Goal: Information Seeking & Learning: Learn about a topic

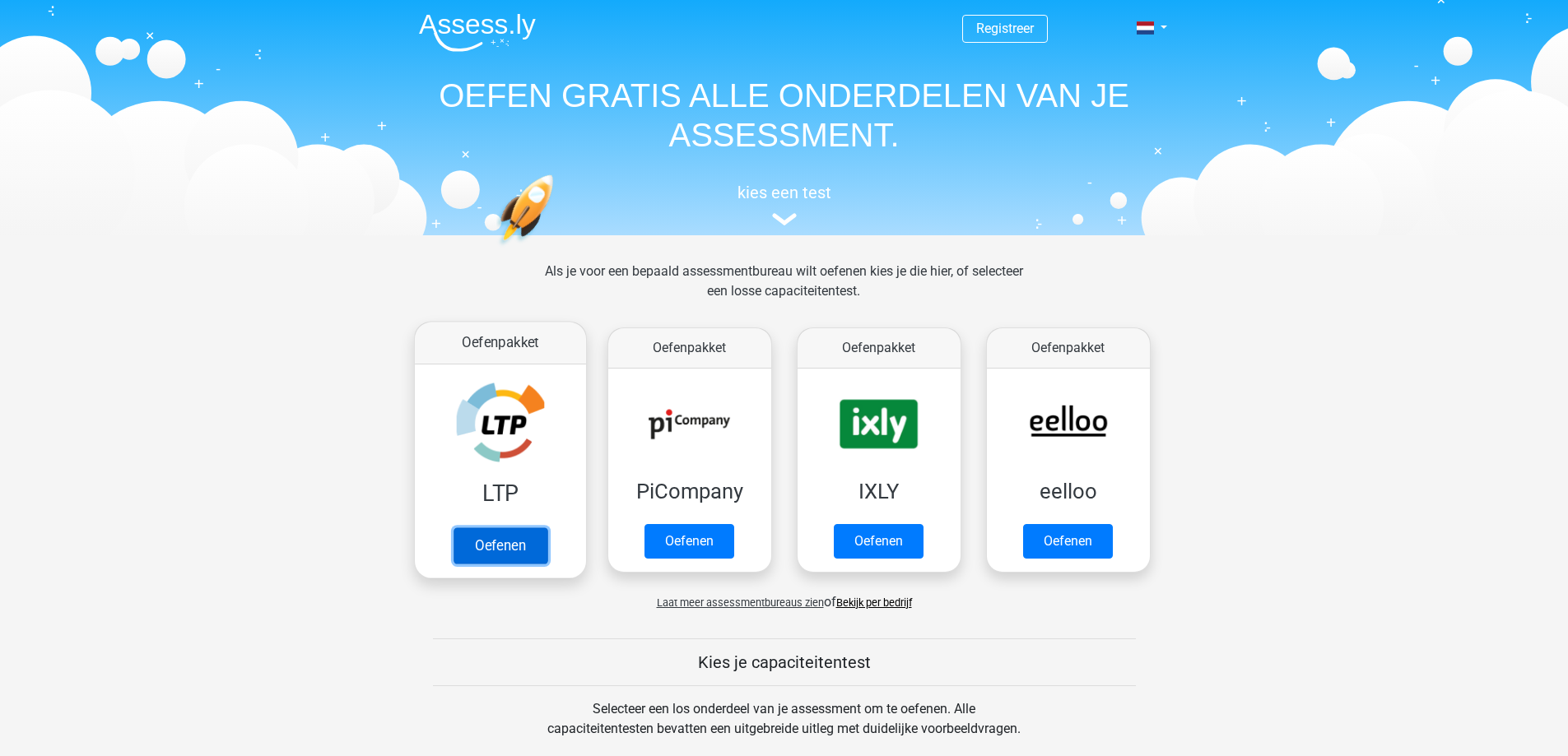
click at [523, 554] on link "Oefenen" at bounding box center [500, 546] width 94 height 37
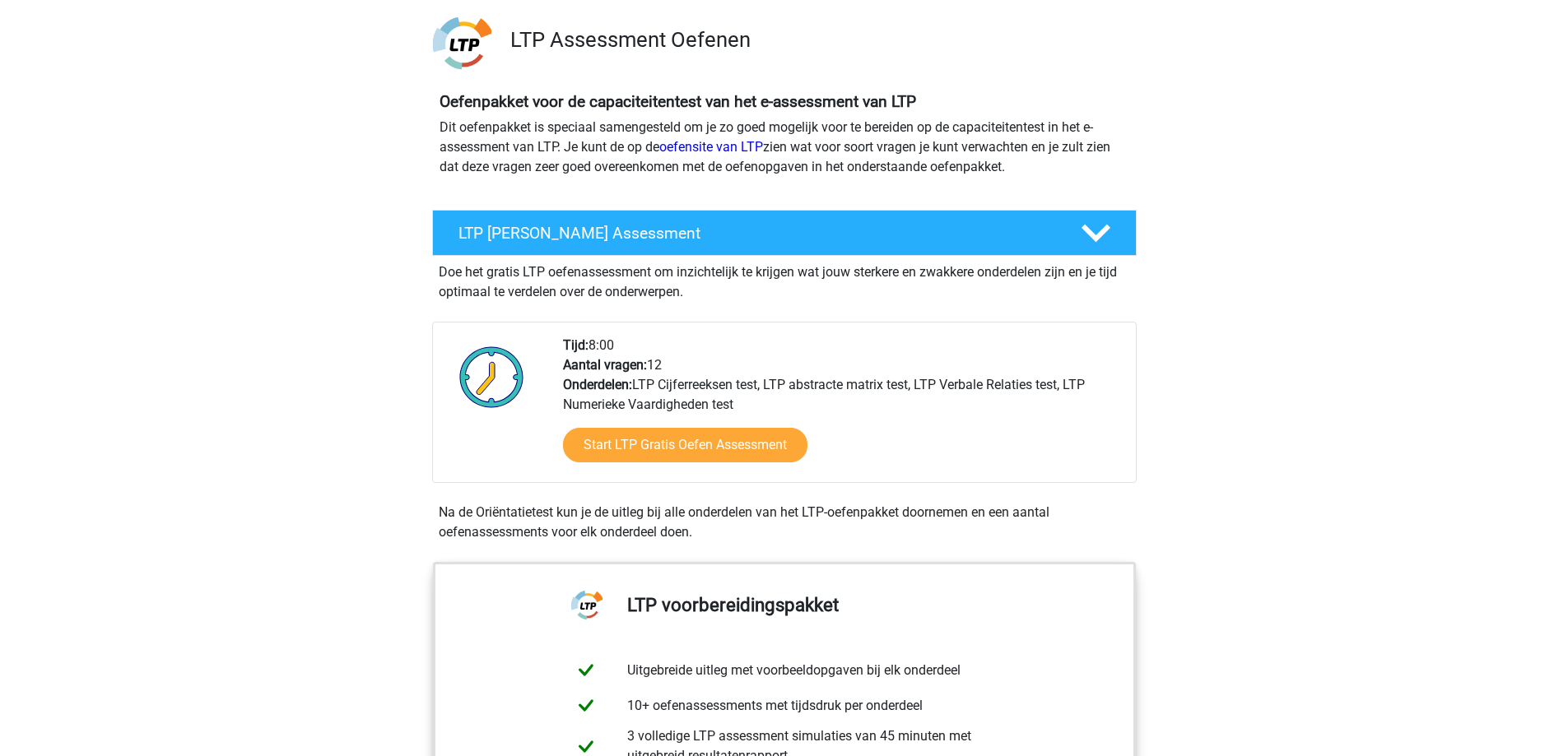
scroll to position [164, 0]
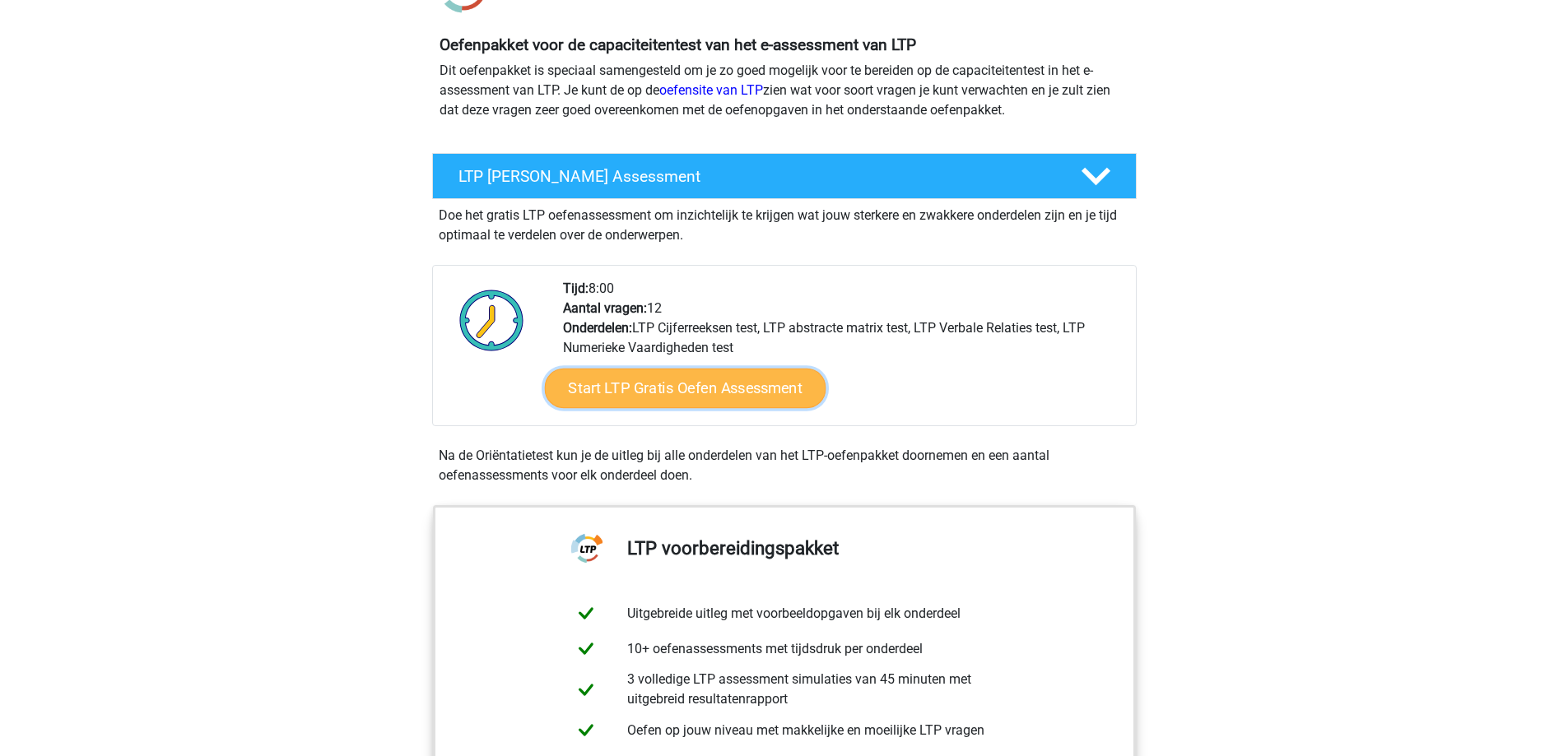
click at [704, 396] on link "Start LTP Gratis Oefen Assessment" at bounding box center [685, 388] width 281 height 39
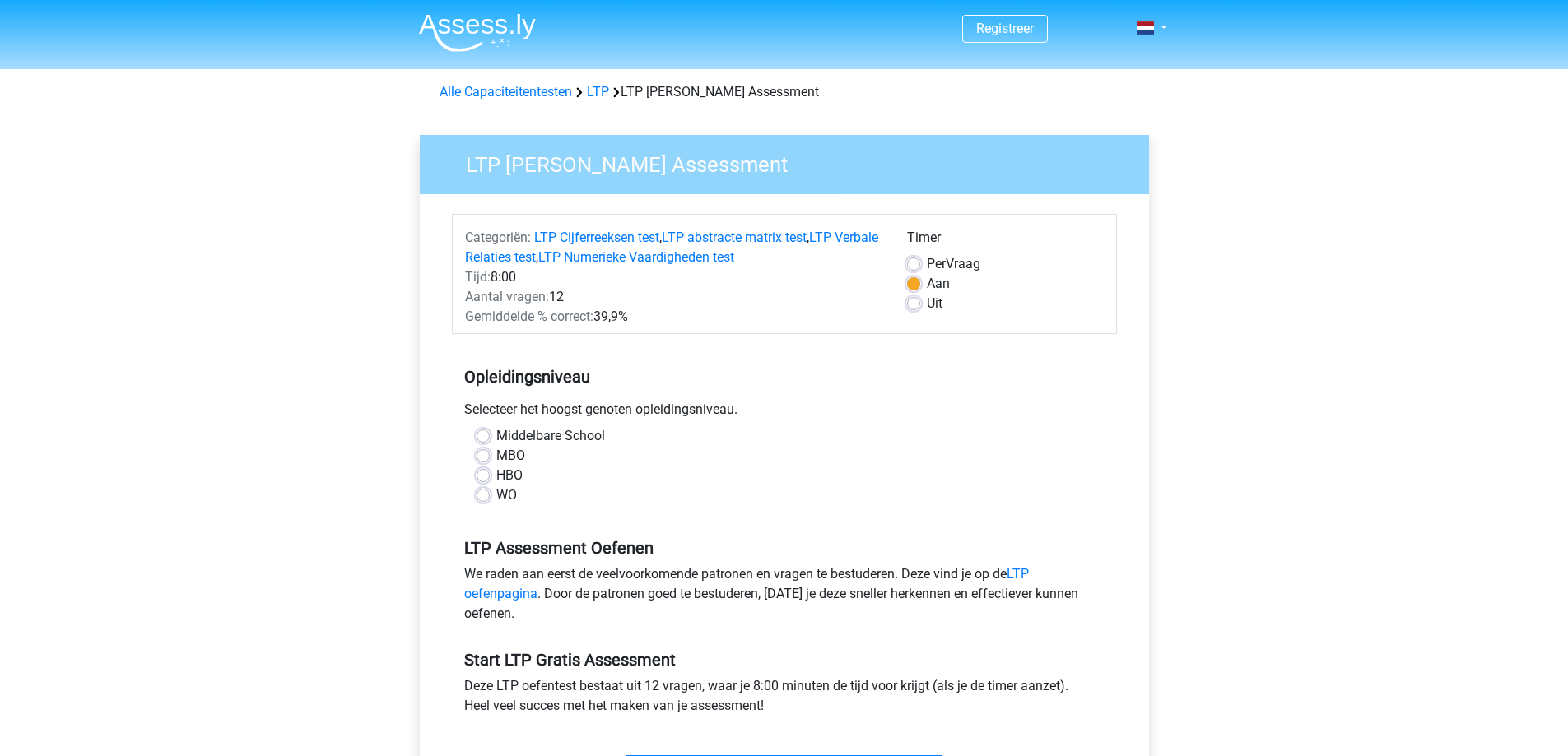
click at [497, 458] on label "MBO" at bounding box center [511, 457] width 29 height 20
click at [485, 458] on input "MBO" at bounding box center [483, 455] width 13 height 16
radio input "true"
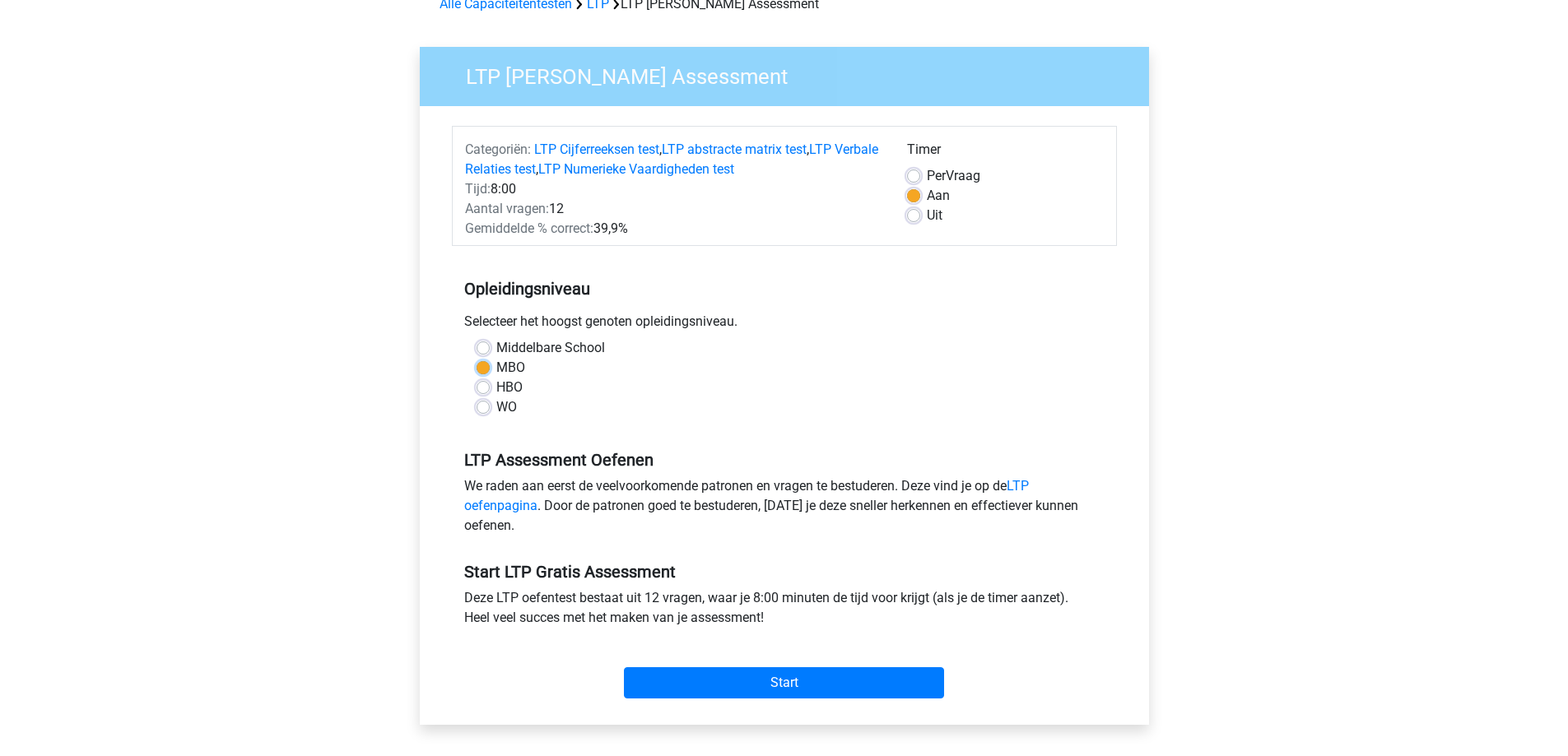
scroll to position [247, 0]
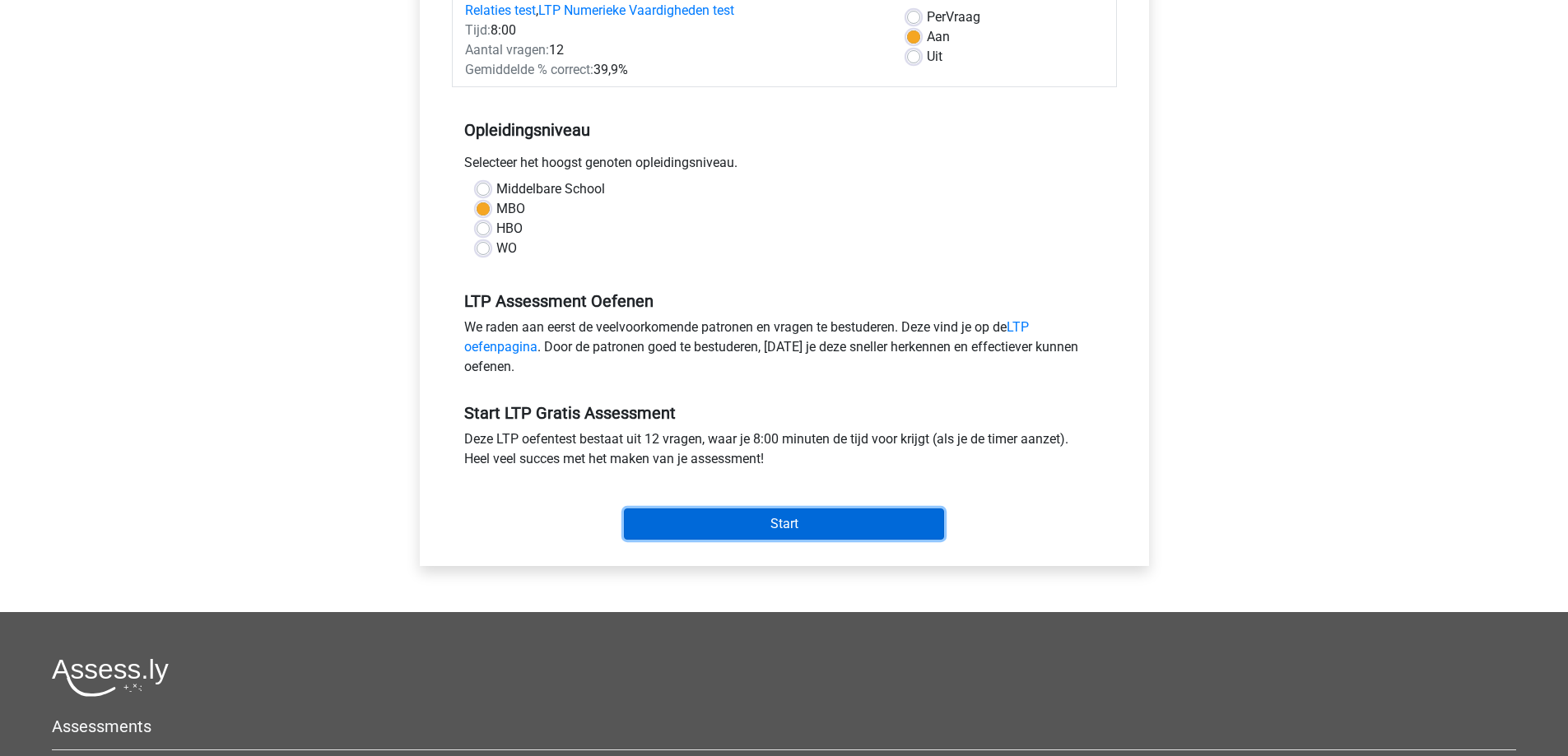
click at [723, 536] on input "Start" at bounding box center [784, 524] width 321 height 31
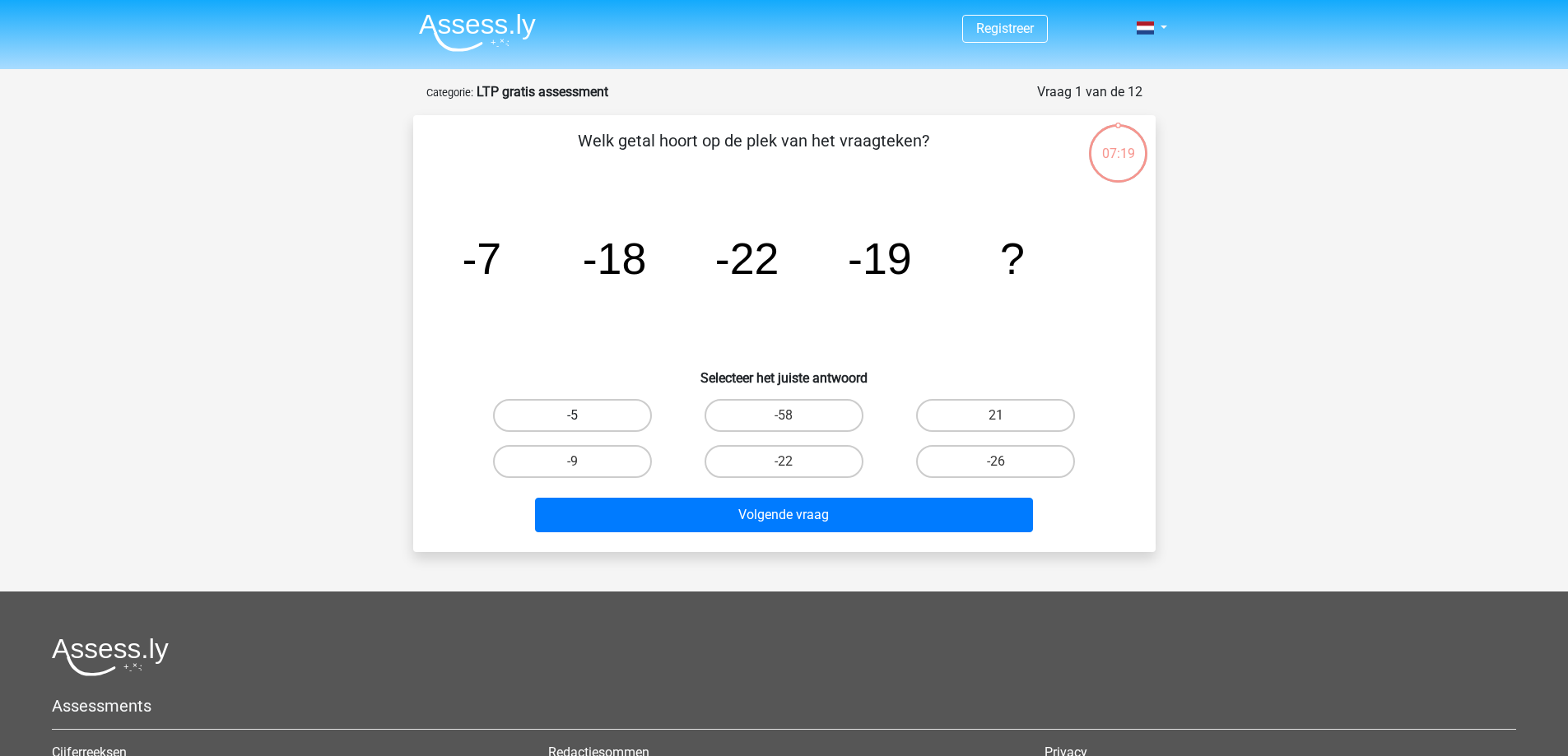
click at [612, 415] on label "-5" at bounding box center [573, 415] width 159 height 33
click at [583, 415] on input "-5" at bounding box center [577, 421] width 11 height 11
radio input "true"
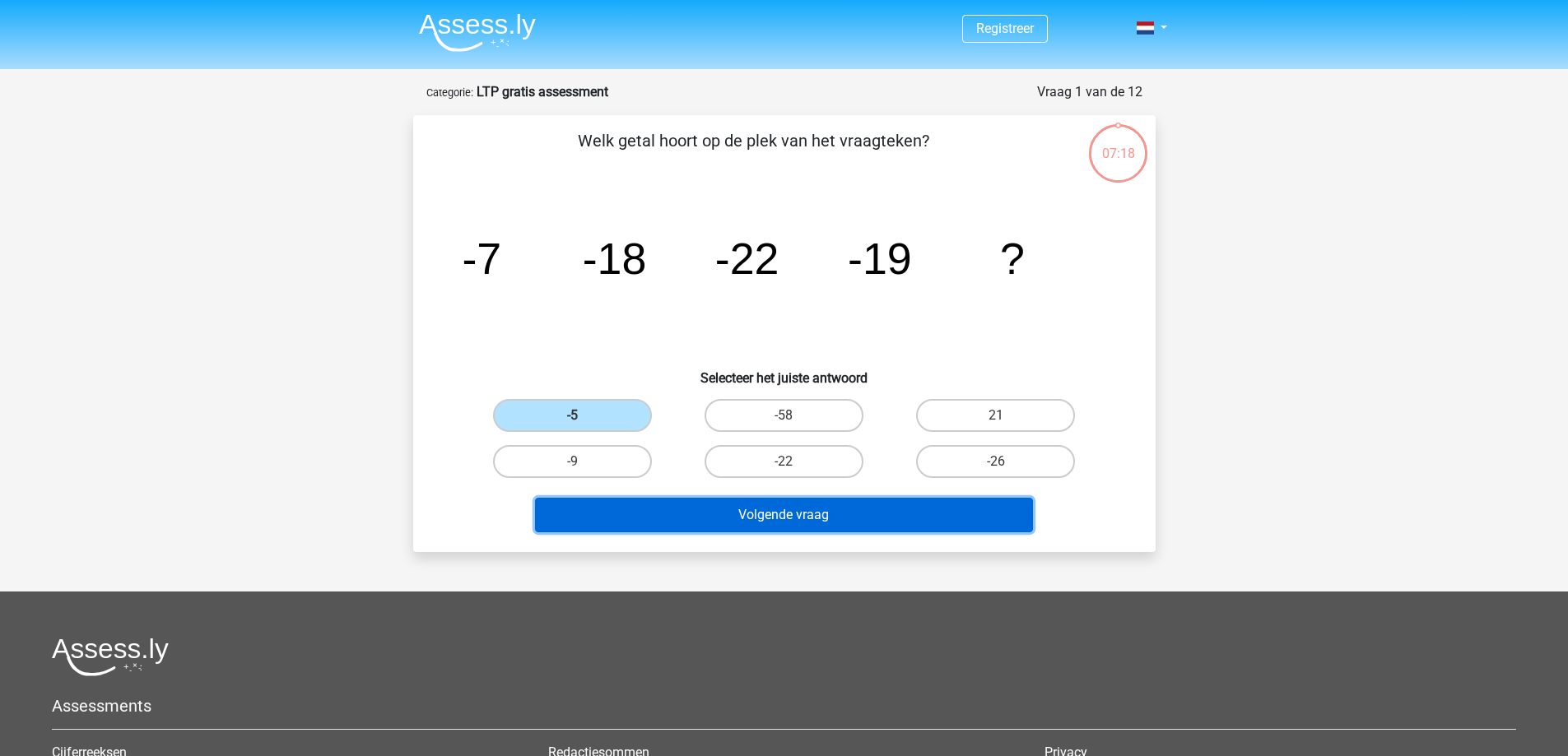
click at [762, 520] on button "Volgende vraag" at bounding box center [784, 515] width 498 height 35
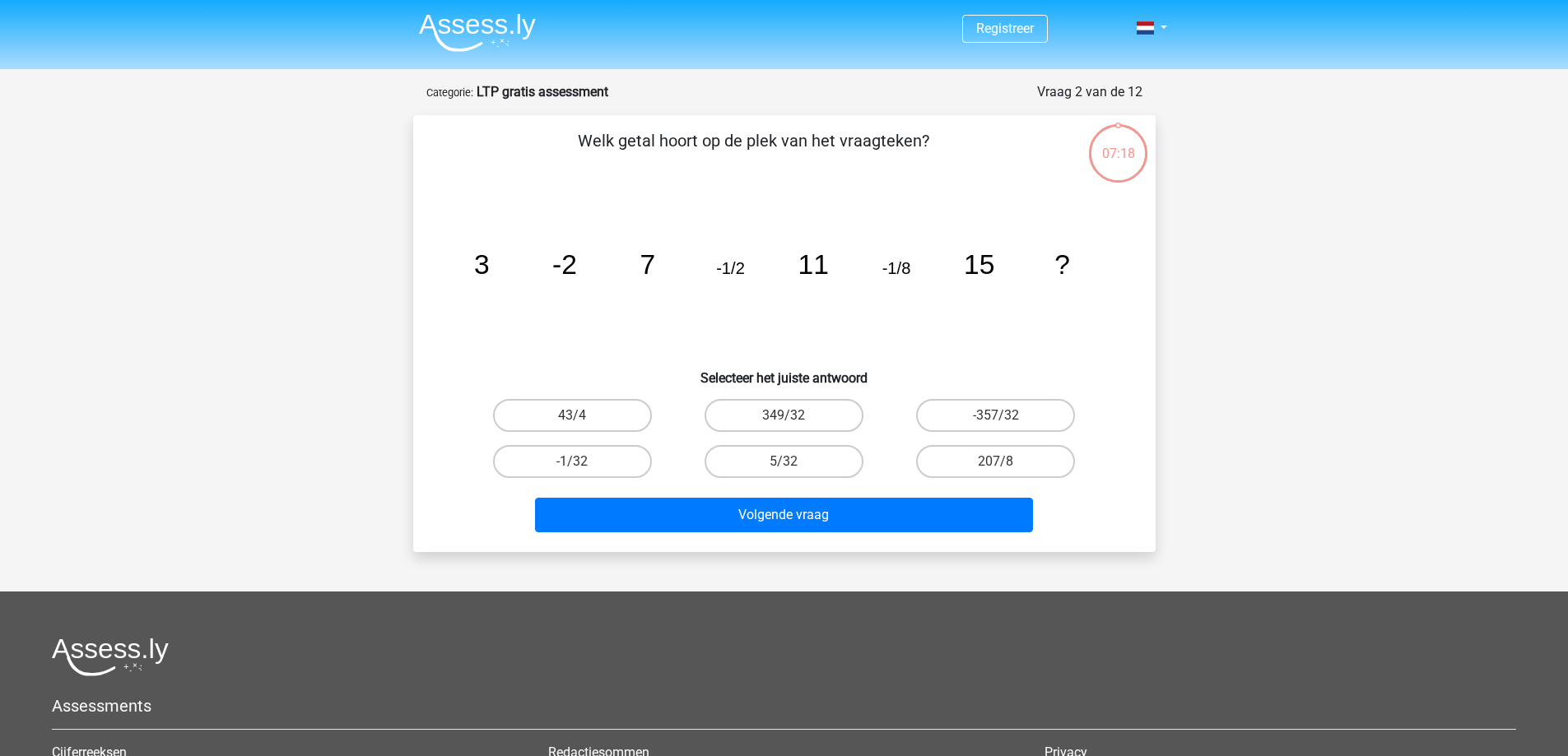
scroll to position [82, 0]
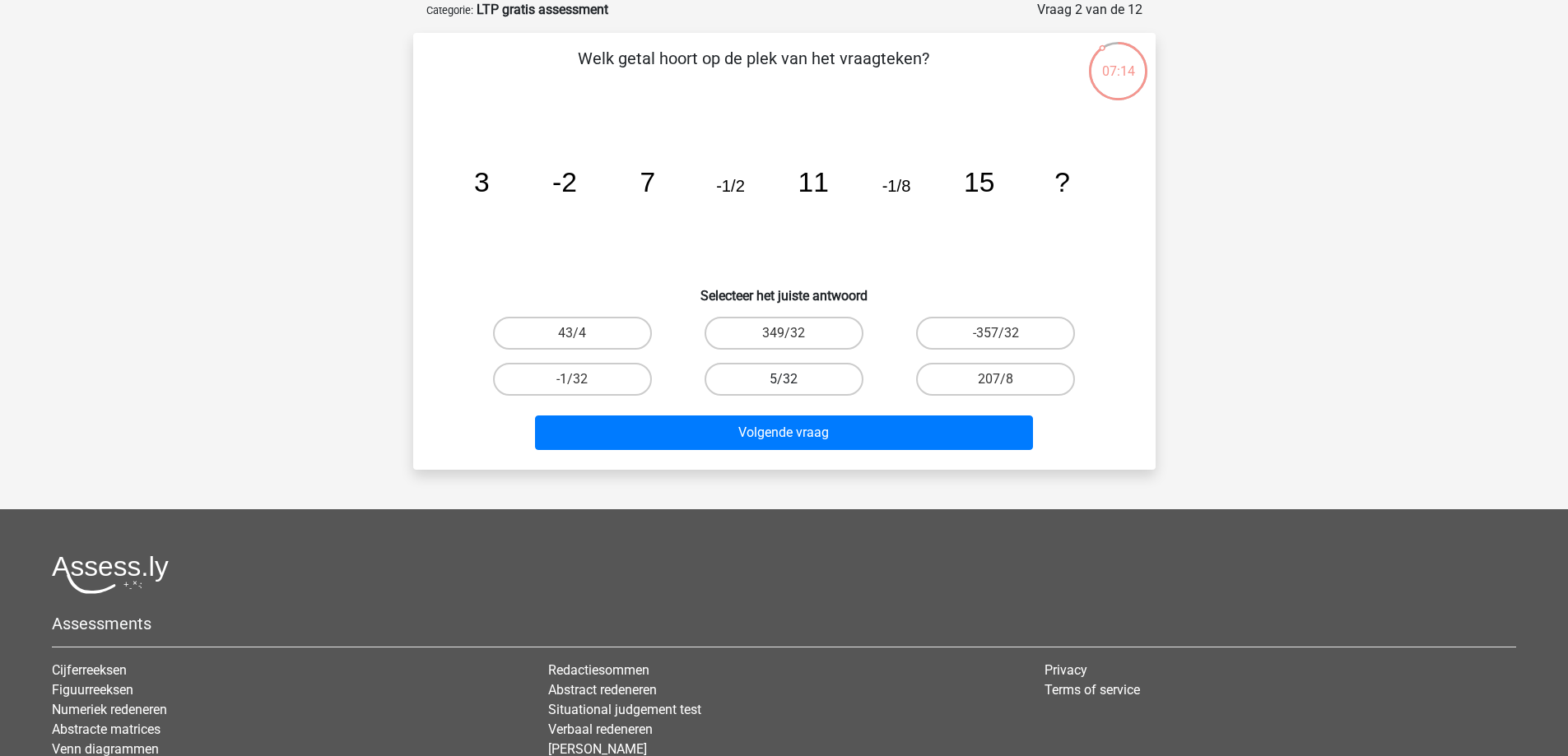
click at [784, 377] on label "5/32" at bounding box center [784, 380] width 159 height 33
click at [784, 380] on input "5/32" at bounding box center [789, 385] width 11 height 11
radio input "true"
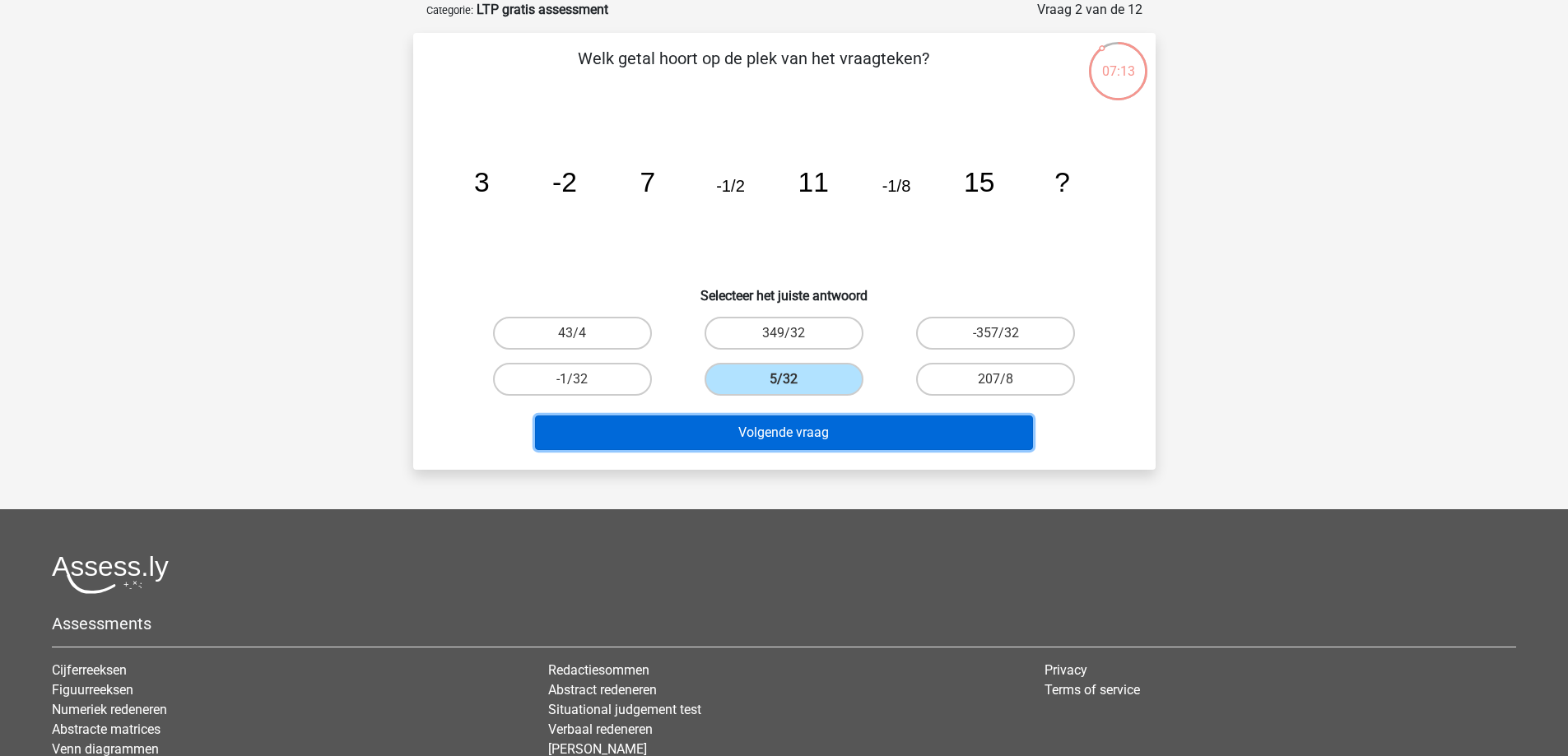
click at [808, 431] on button "Volgende vraag" at bounding box center [784, 433] width 498 height 35
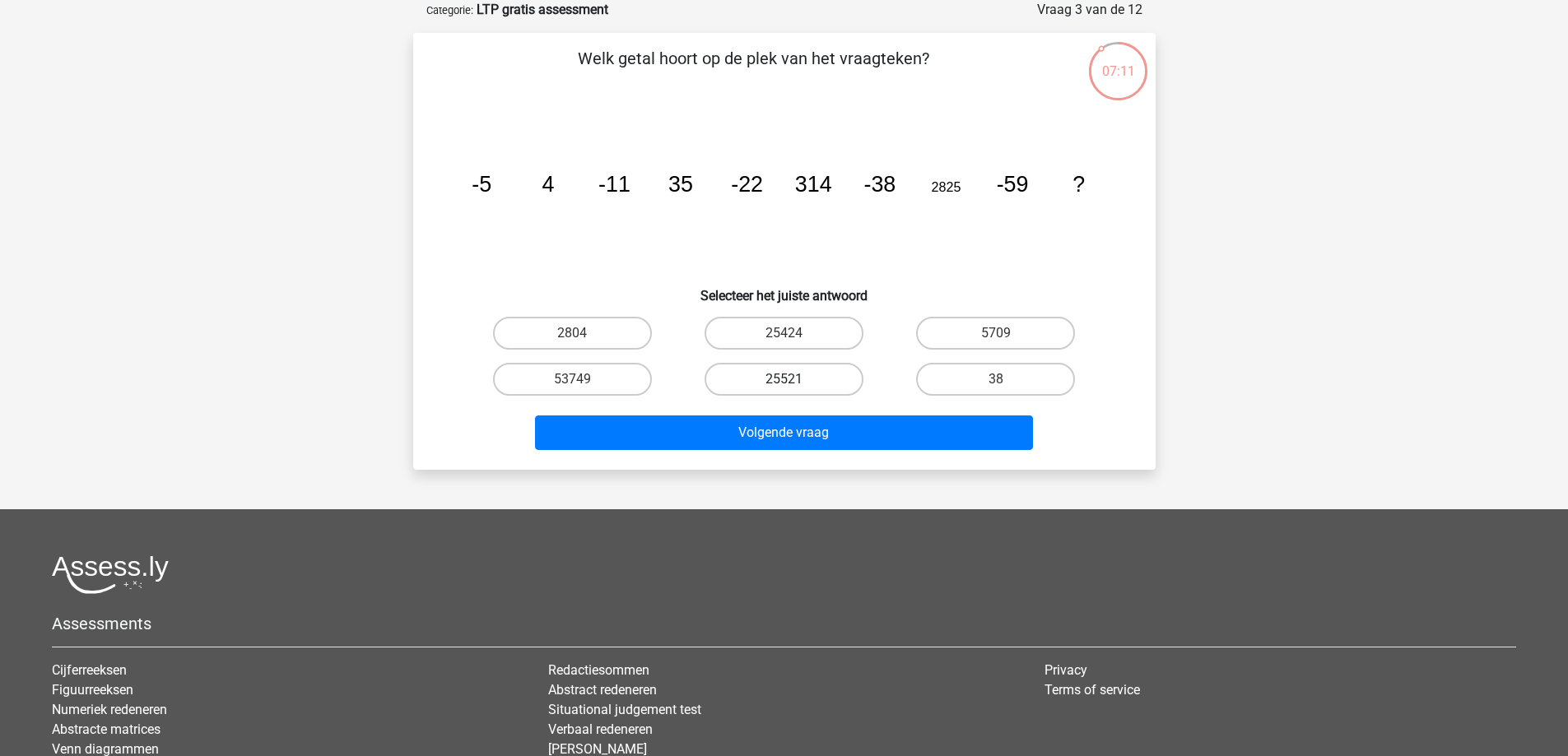
click at [784, 394] on label "25521" at bounding box center [784, 380] width 159 height 33
click at [784, 390] on input "25521" at bounding box center [789, 385] width 11 height 11
radio input "true"
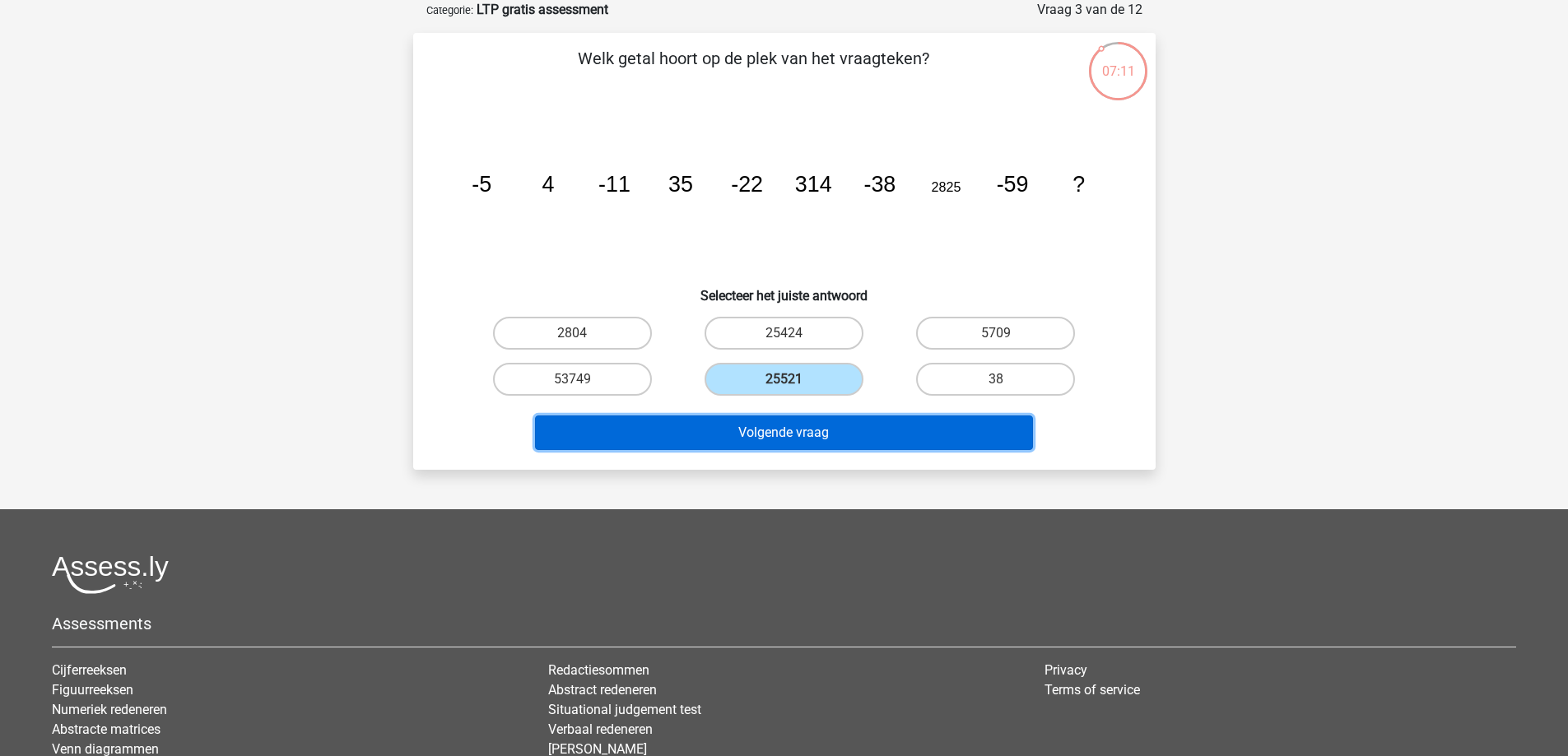
click at [805, 435] on button "Volgende vraag" at bounding box center [784, 433] width 498 height 35
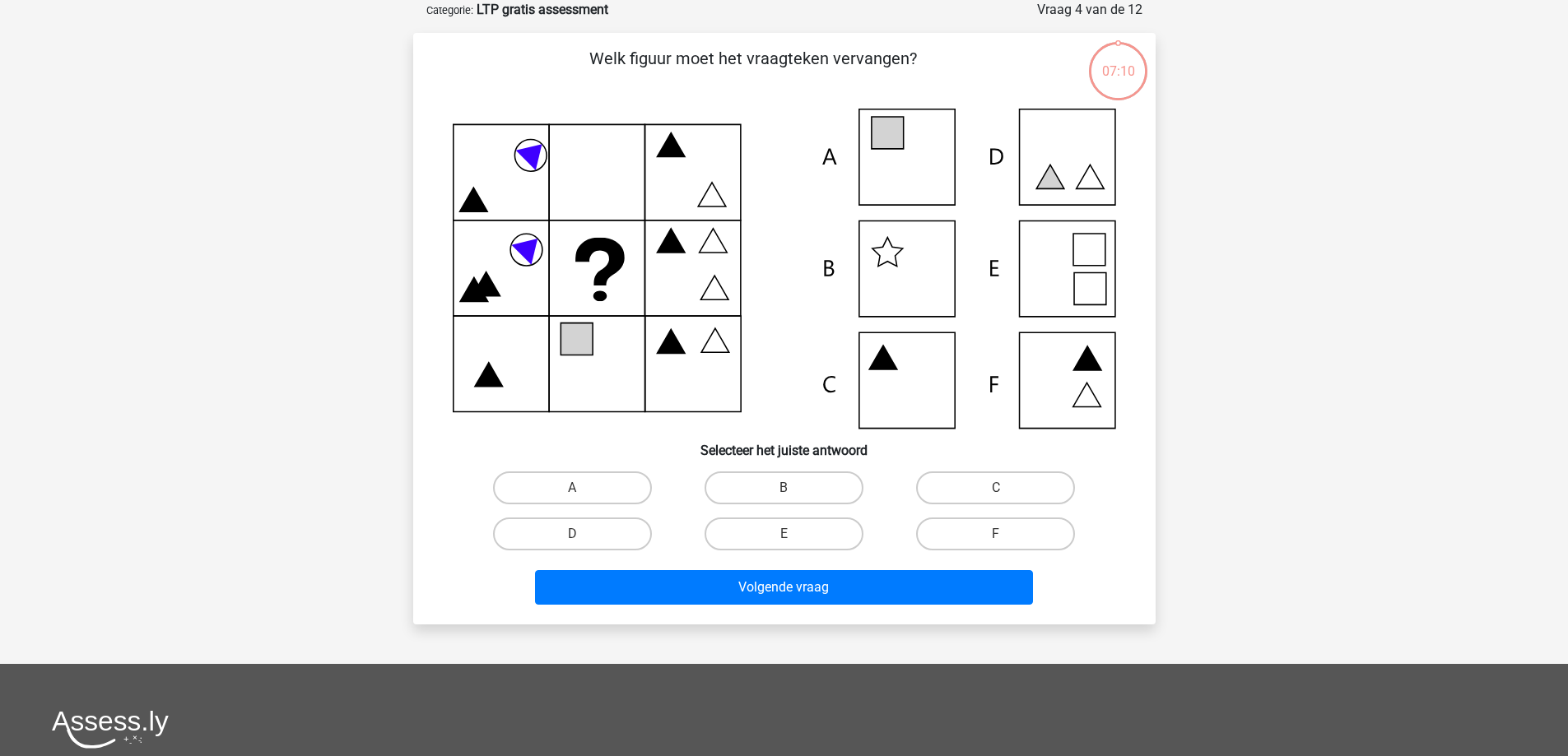
click at [791, 382] on icon at bounding box center [784, 268] width 664 height 320
click at [766, 479] on label "B" at bounding box center [784, 488] width 159 height 33
click at [784, 488] on input "B" at bounding box center [789, 494] width 11 height 11
radio input "true"
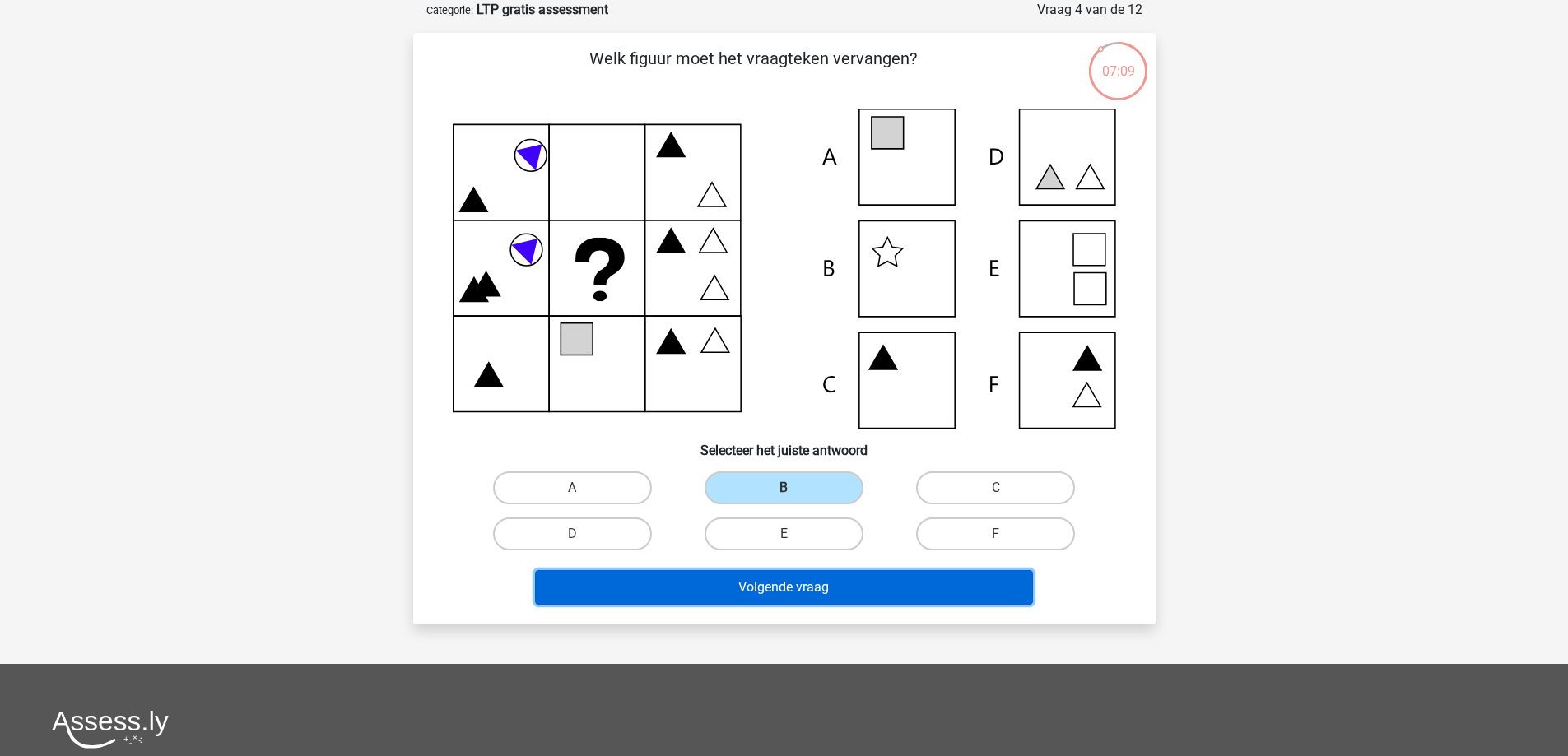
click at [795, 580] on button "Volgende vraag" at bounding box center [784, 588] width 498 height 35
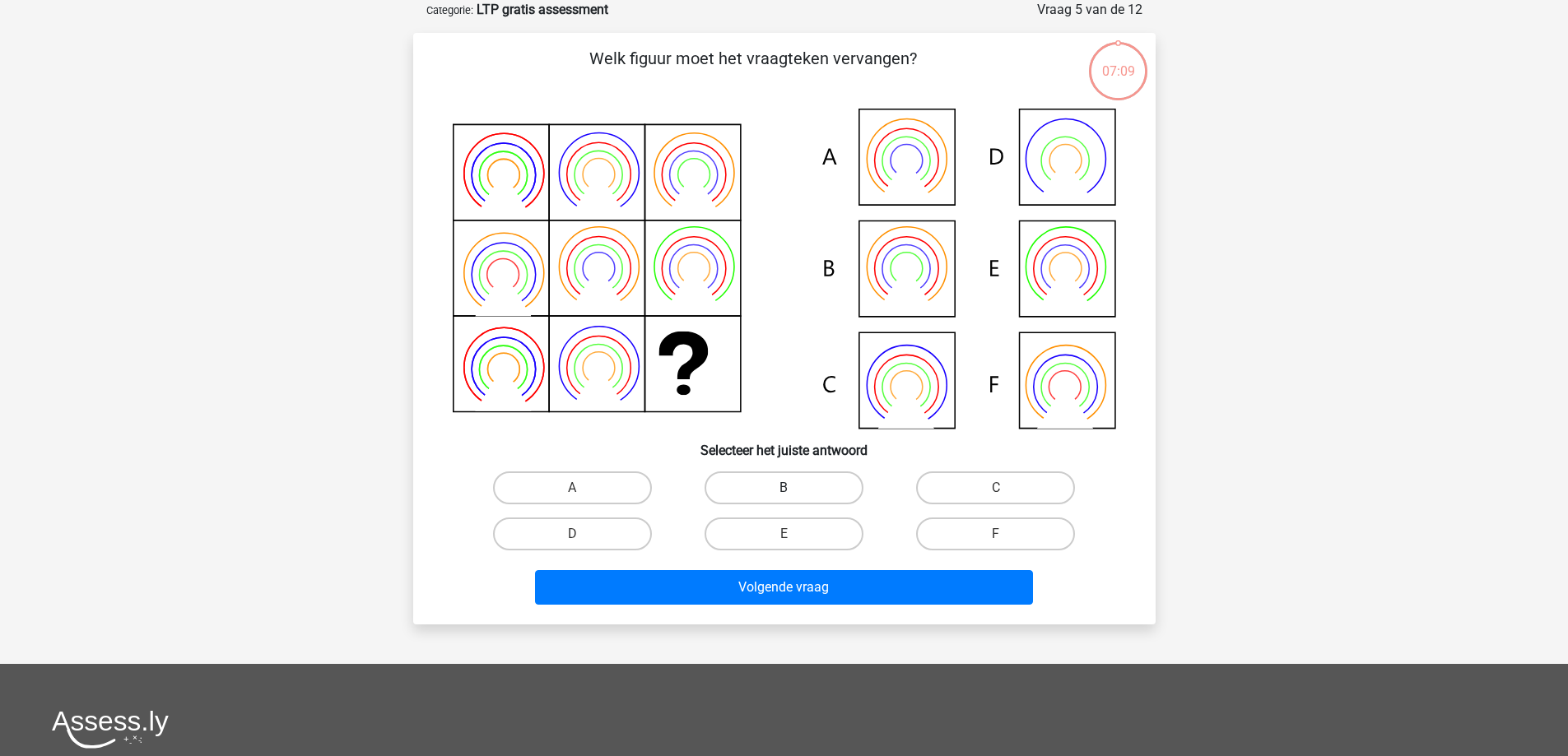
click at [768, 482] on label "B" at bounding box center [784, 488] width 159 height 33
click at [784, 488] on input "B" at bounding box center [789, 494] width 11 height 11
radio input "true"
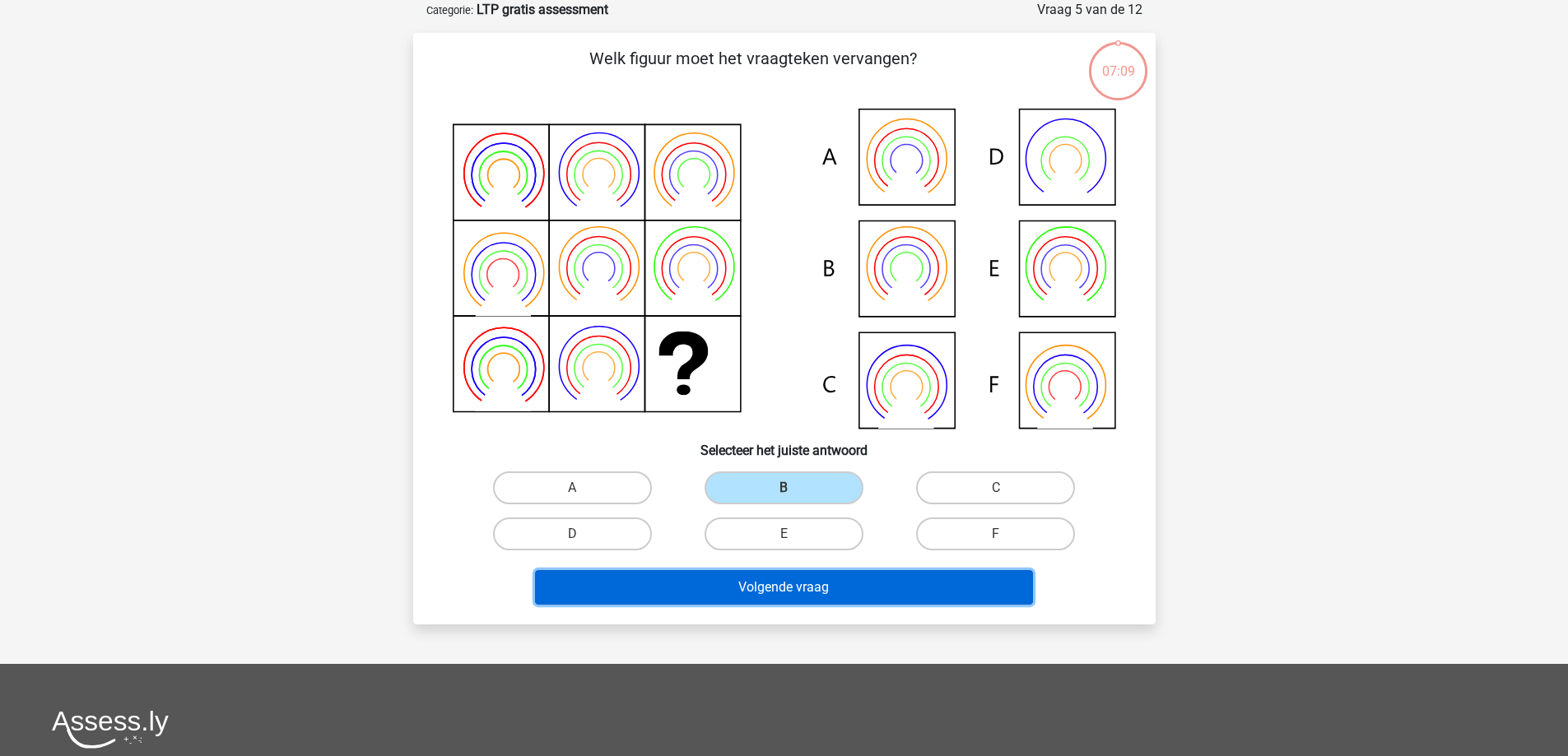
click at [798, 583] on button "Volgende vraag" at bounding box center [784, 588] width 498 height 35
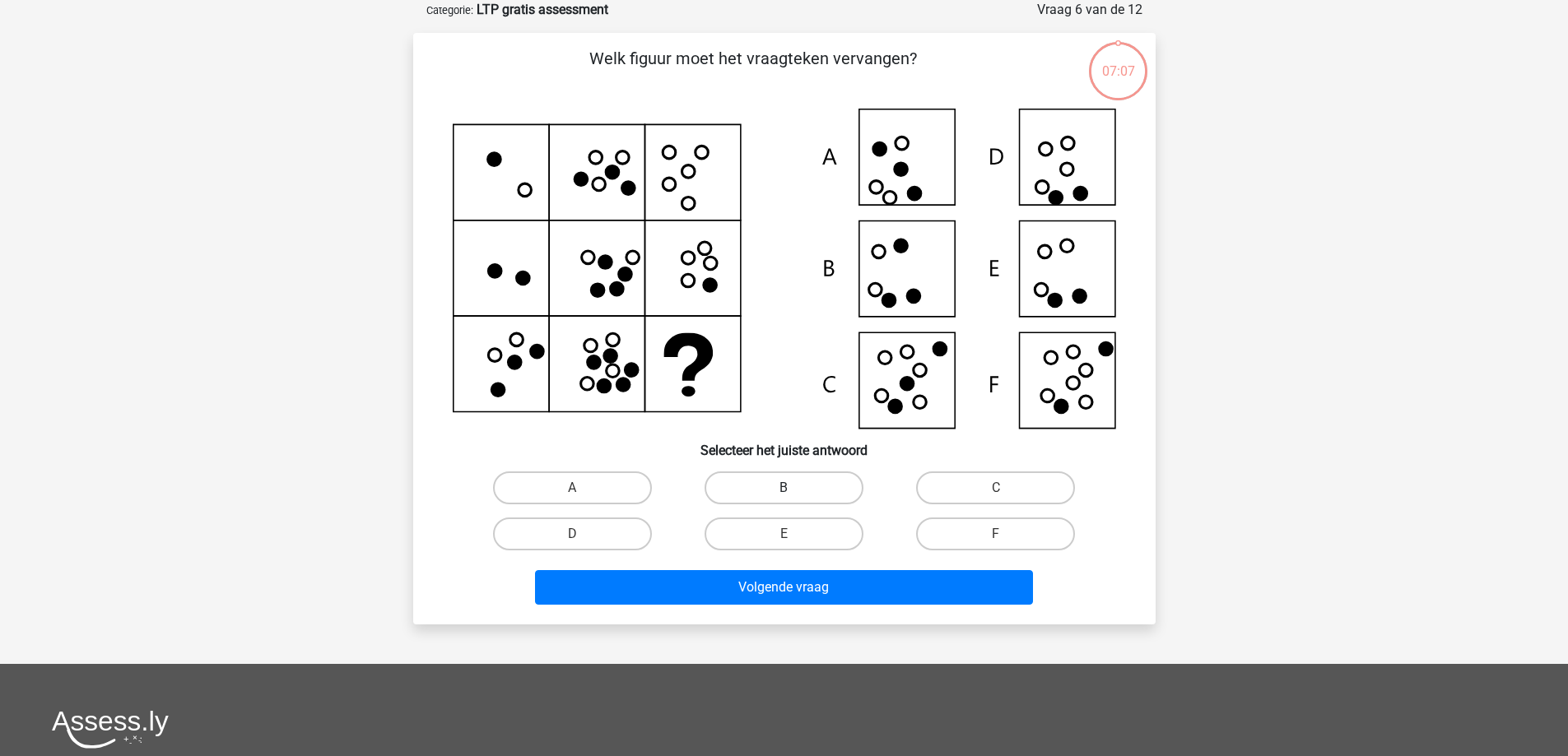
click at [778, 486] on label "B" at bounding box center [784, 488] width 159 height 33
click at [784, 488] on input "B" at bounding box center [789, 494] width 11 height 11
radio input "true"
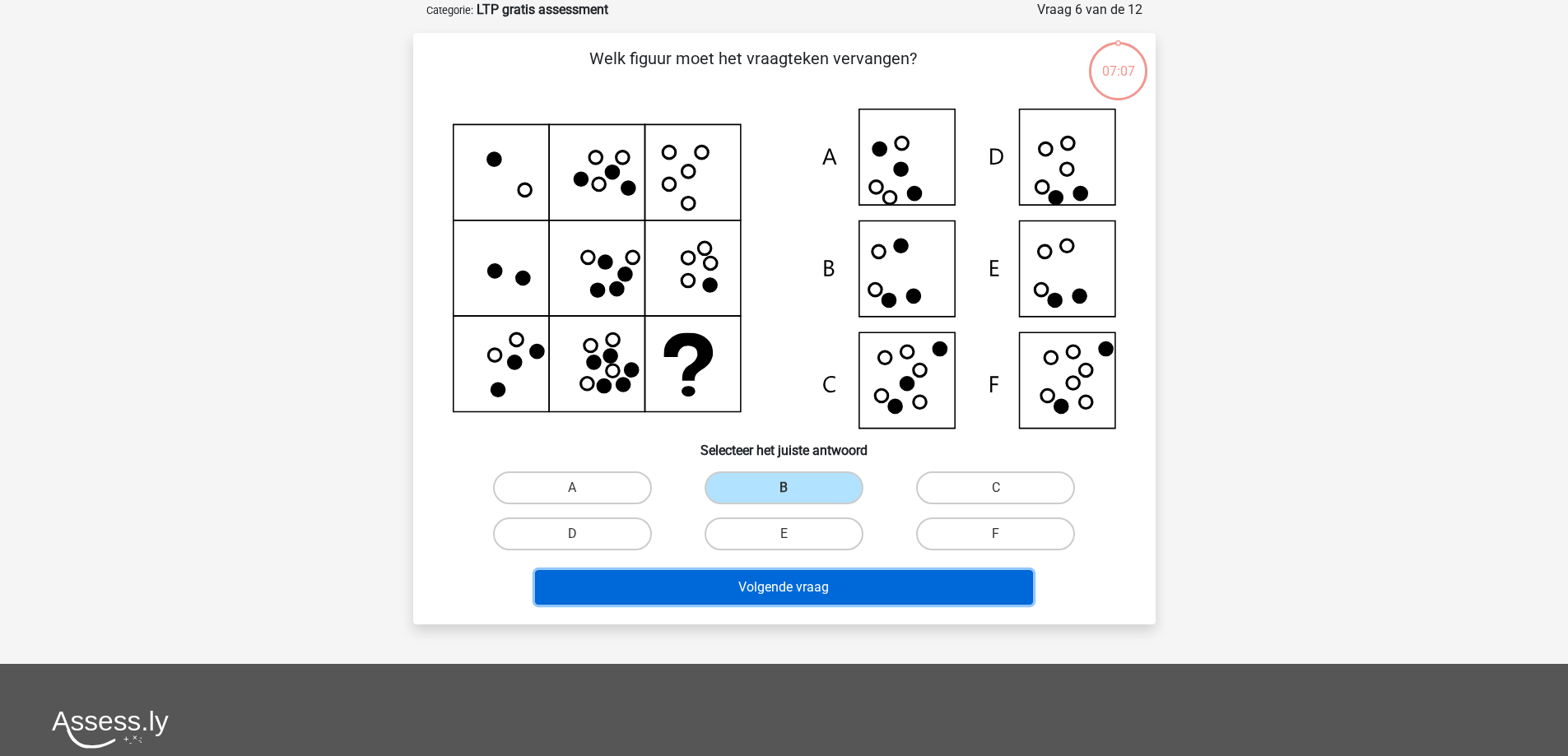
click at [814, 600] on button "Volgende vraag" at bounding box center [784, 588] width 498 height 35
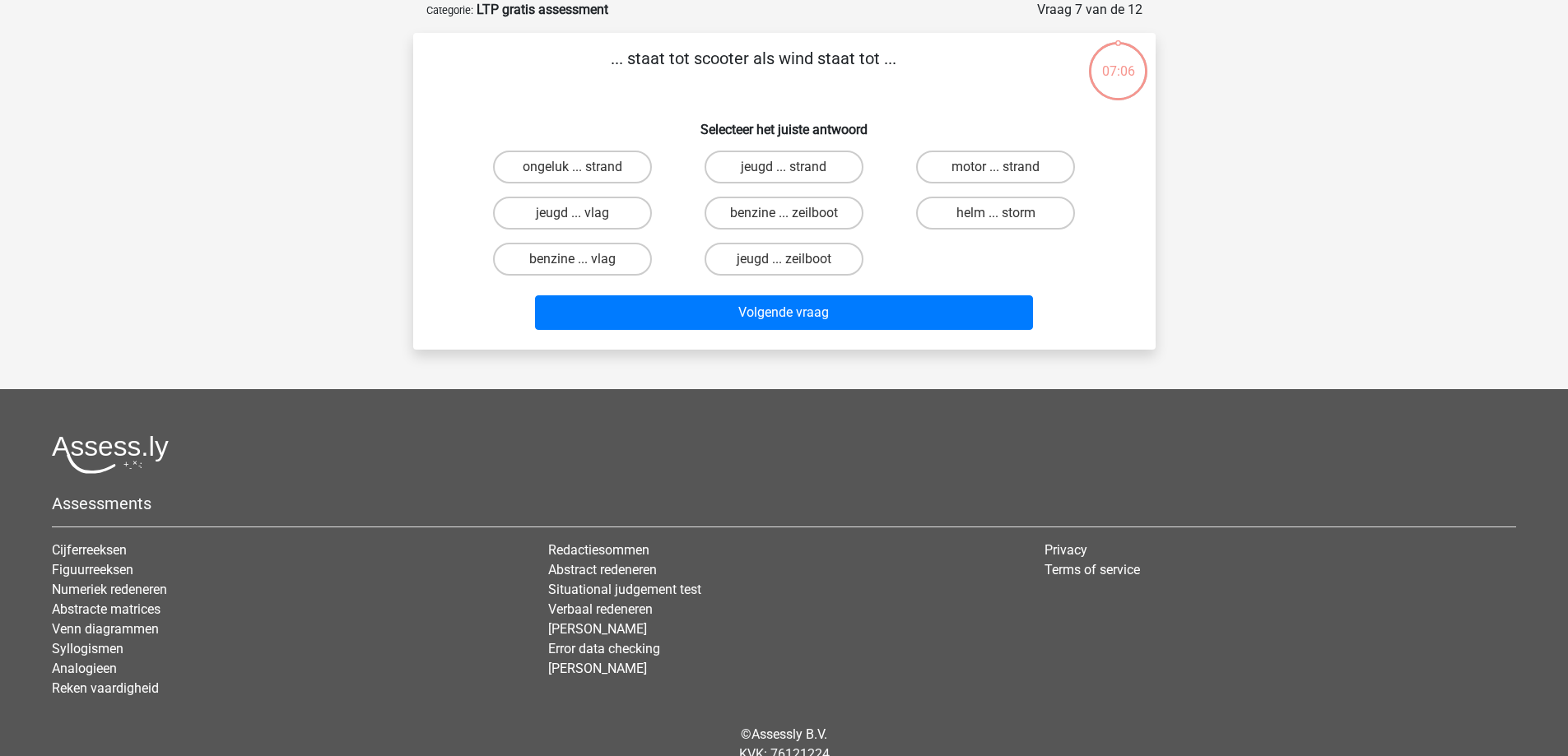
click at [792, 499] on h5 "Assessments" at bounding box center [784, 504] width 1465 height 20
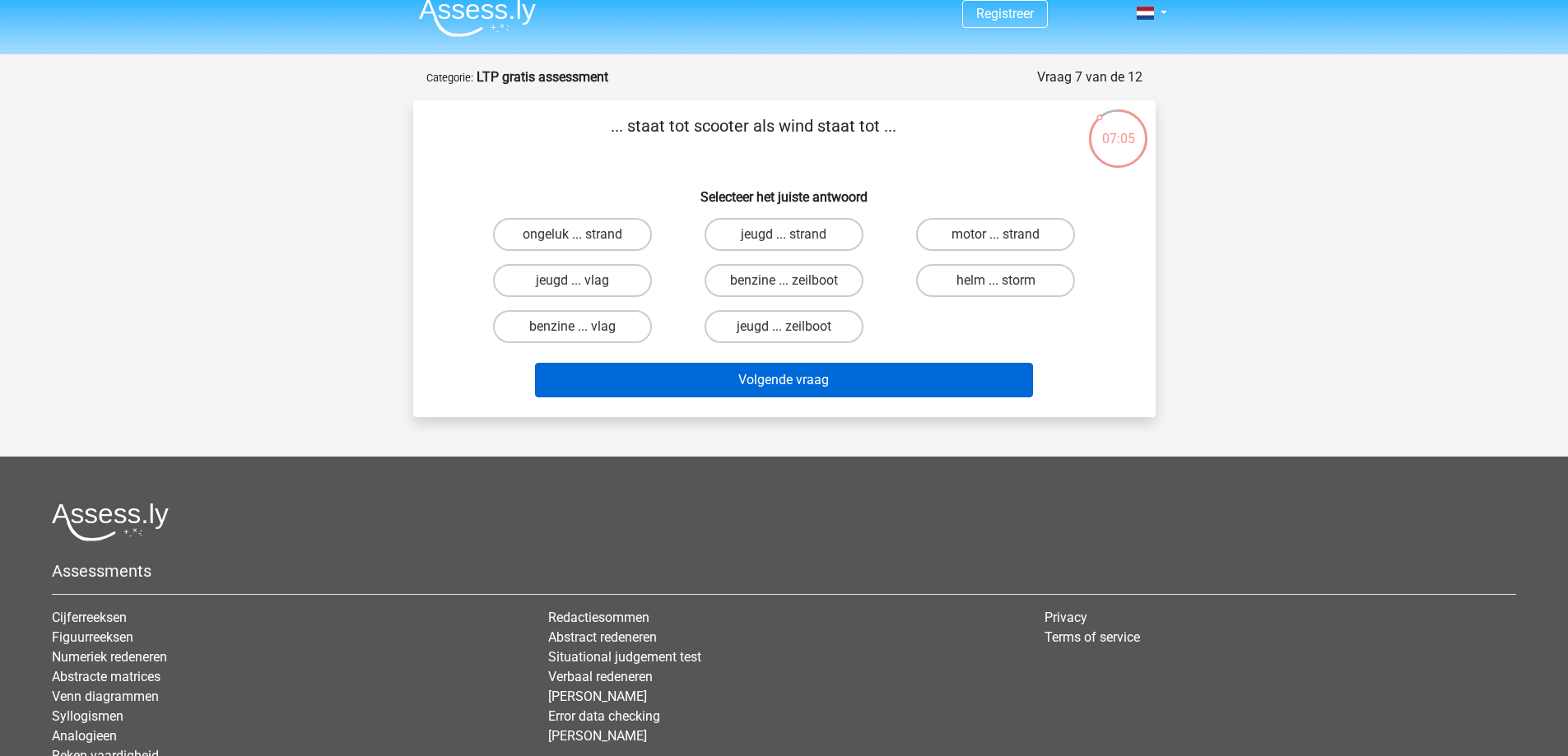
scroll to position [0, 0]
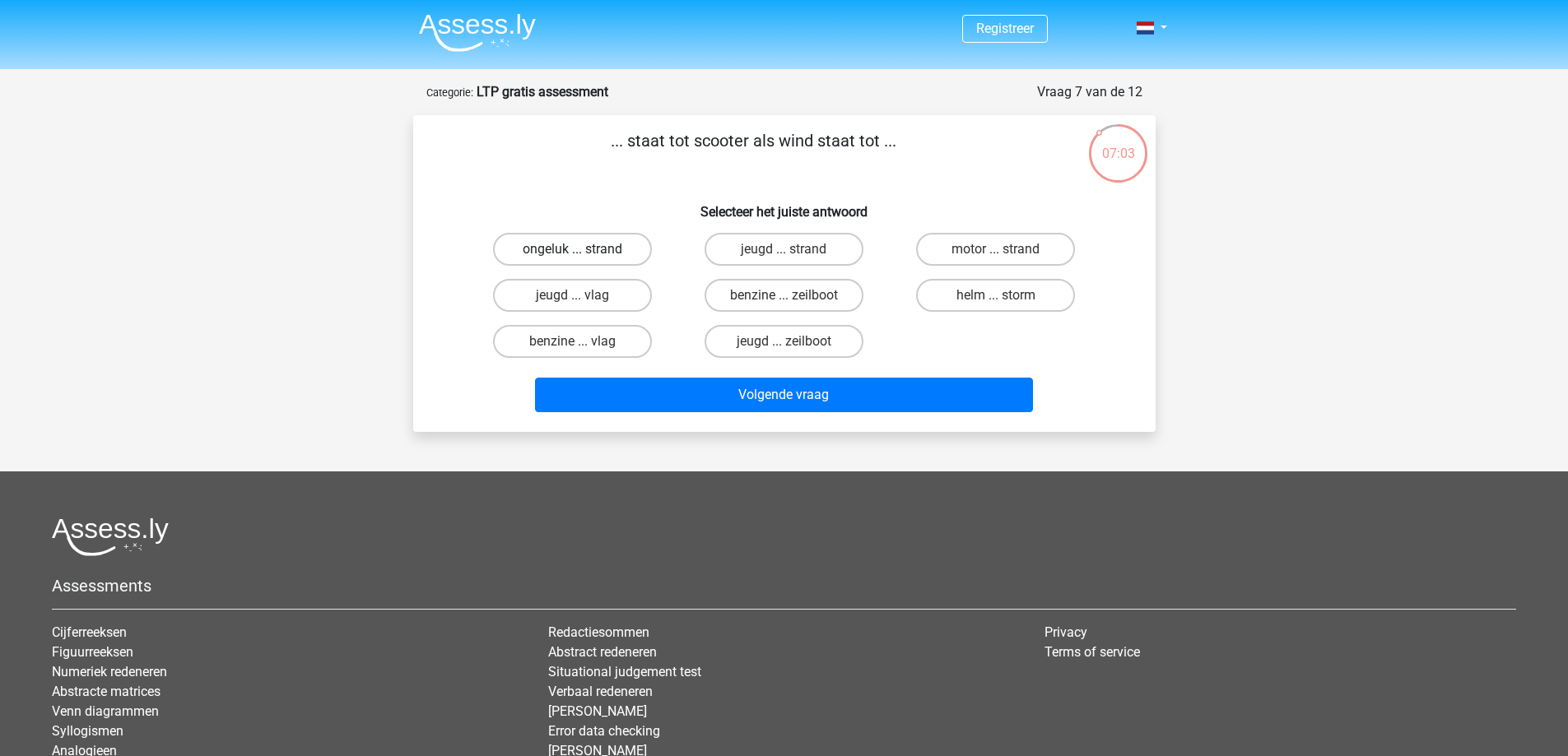
click at [622, 254] on label "ongeluk ... strand" at bounding box center [573, 249] width 159 height 33
click at [583, 254] on input "ongeluk ... strand" at bounding box center [577, 255] width 11 height 11
radio input "true"
drag, startPoint x: 786, startPoint y: 422, endPoint x: 776, endPoint y: 405, distance: 19.7
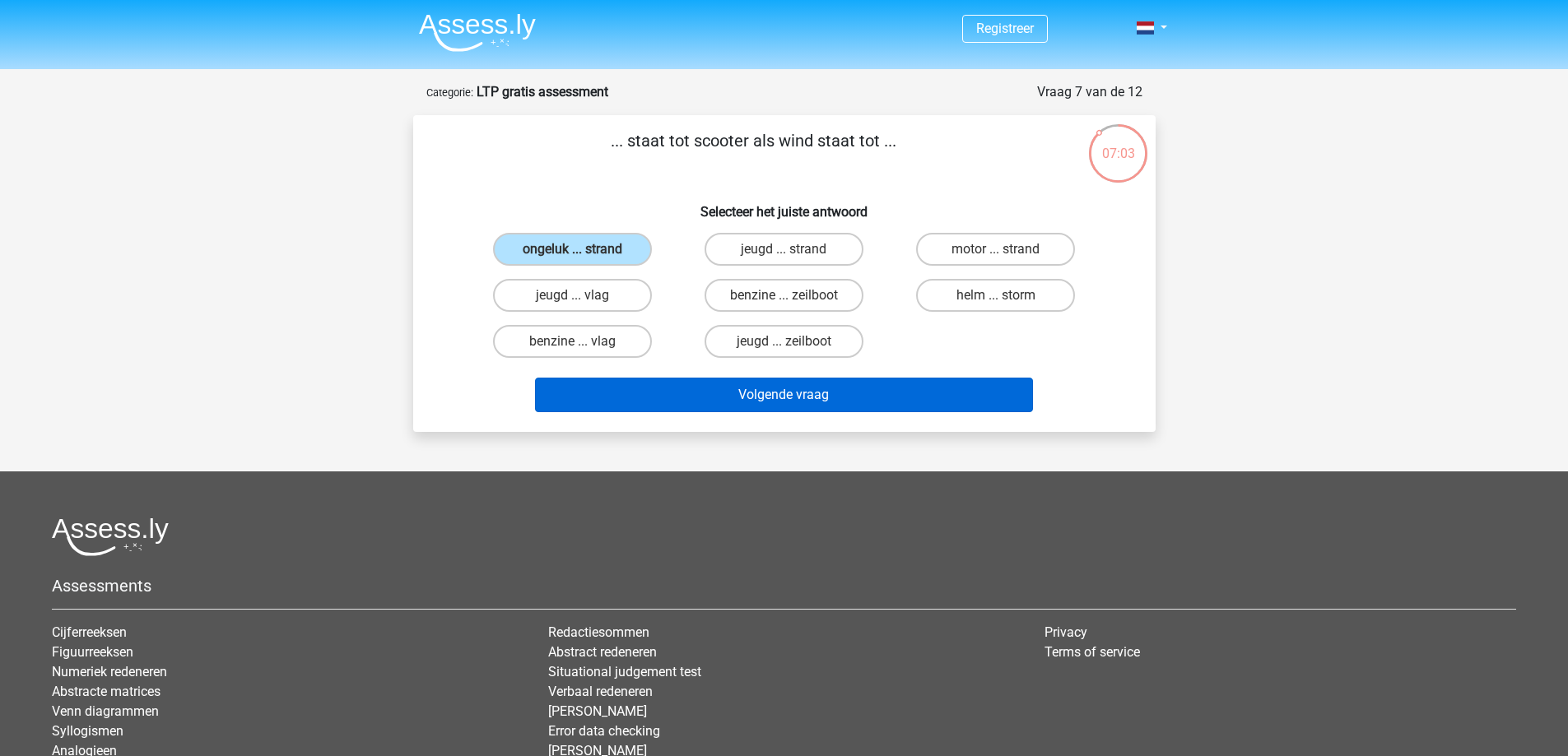
click at [785, 423] on div "... staat tot scooter als wind staat tot ... Selecteer het juiste antwoord onge…" at bounding box center [784, 273] width 742 height 317
click at [776, 405] on button "Volgende vraag" at bounding box center [784, 395] width 498 height 35
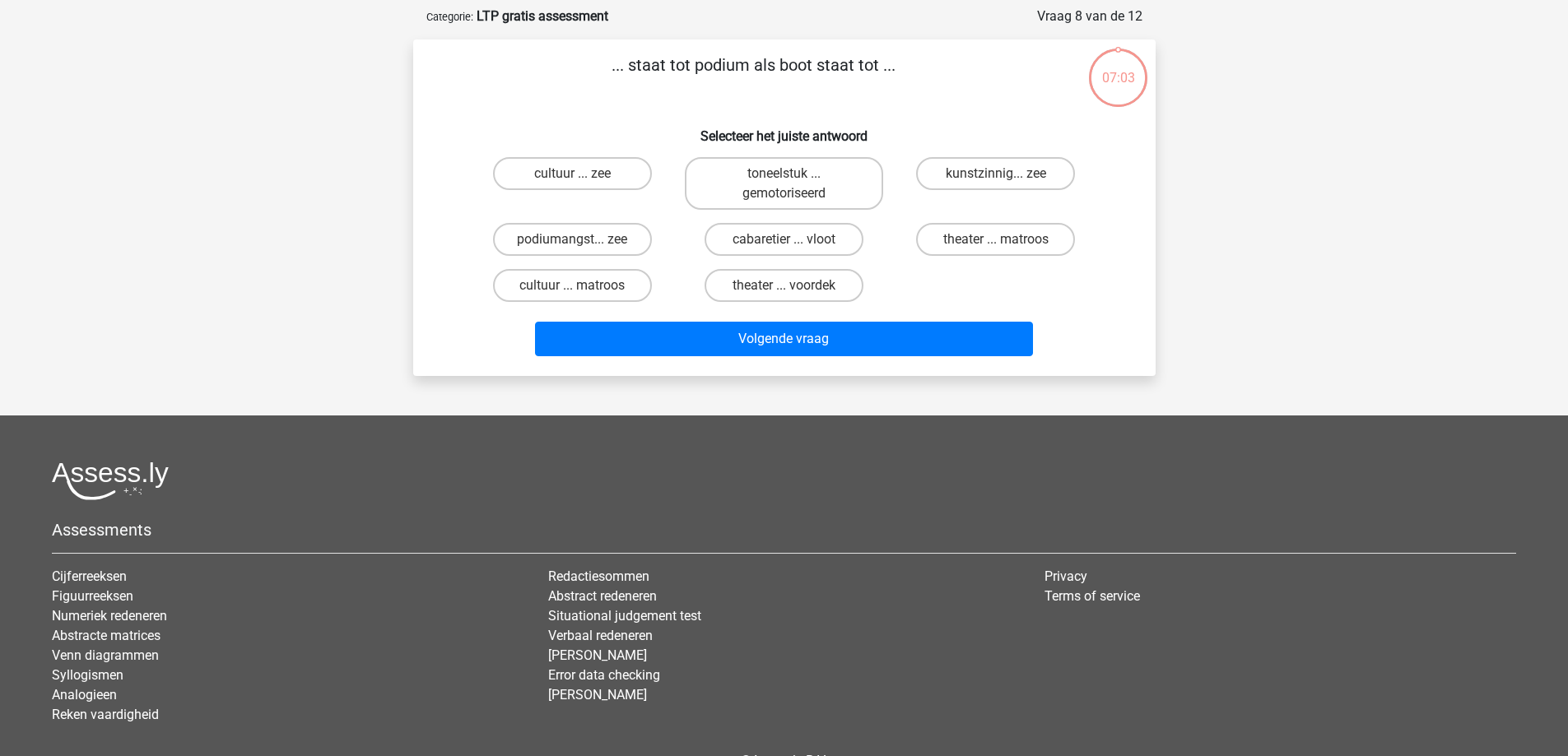
scroll to position [82, 0]
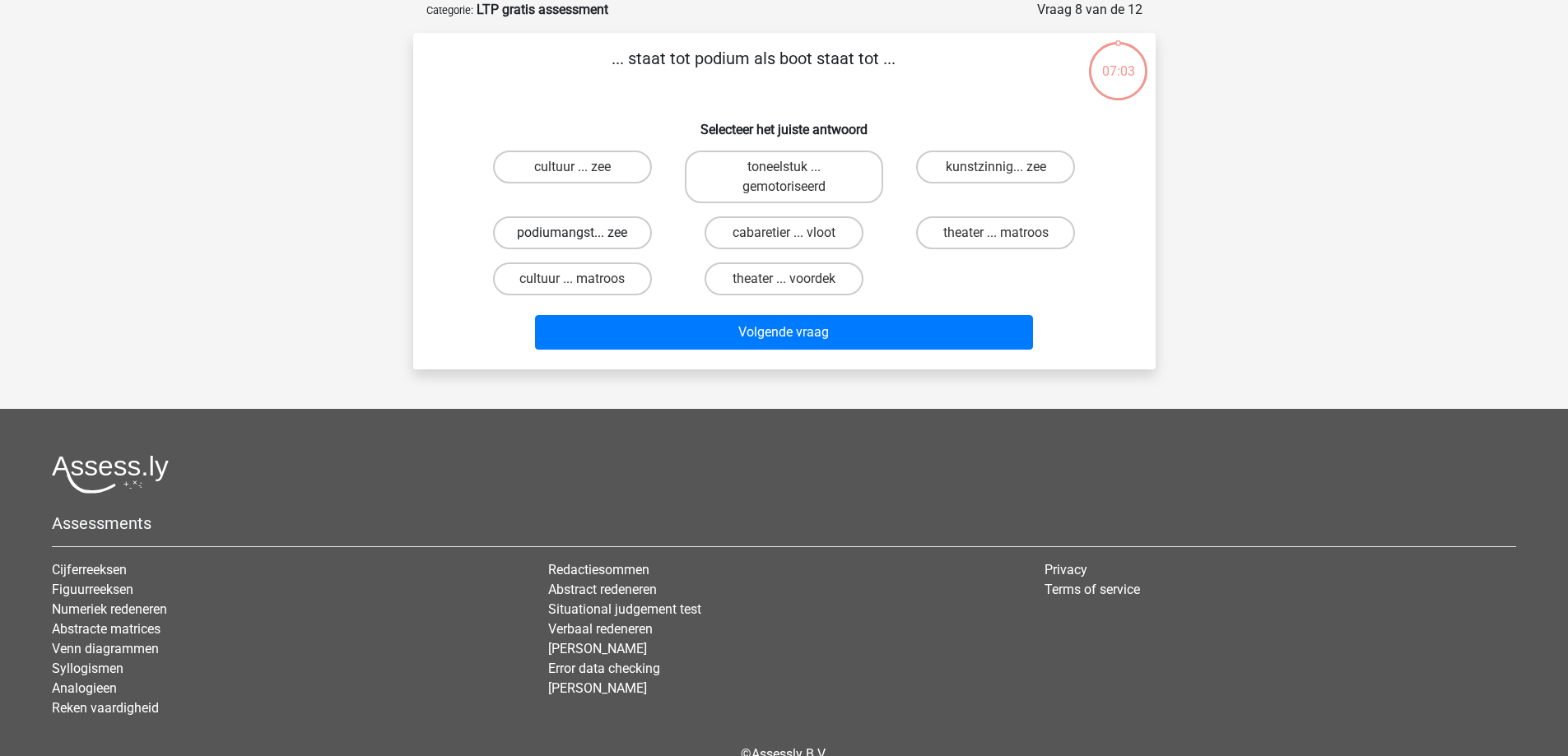
click at [629, 226] on label "podiumangst... zee" at bounding box center [573, 233] width 159 height 33
click at [583, 233] on input "podiumangst... zee" at bounding box center [577, 238] width 11 height 11
radio input "true"
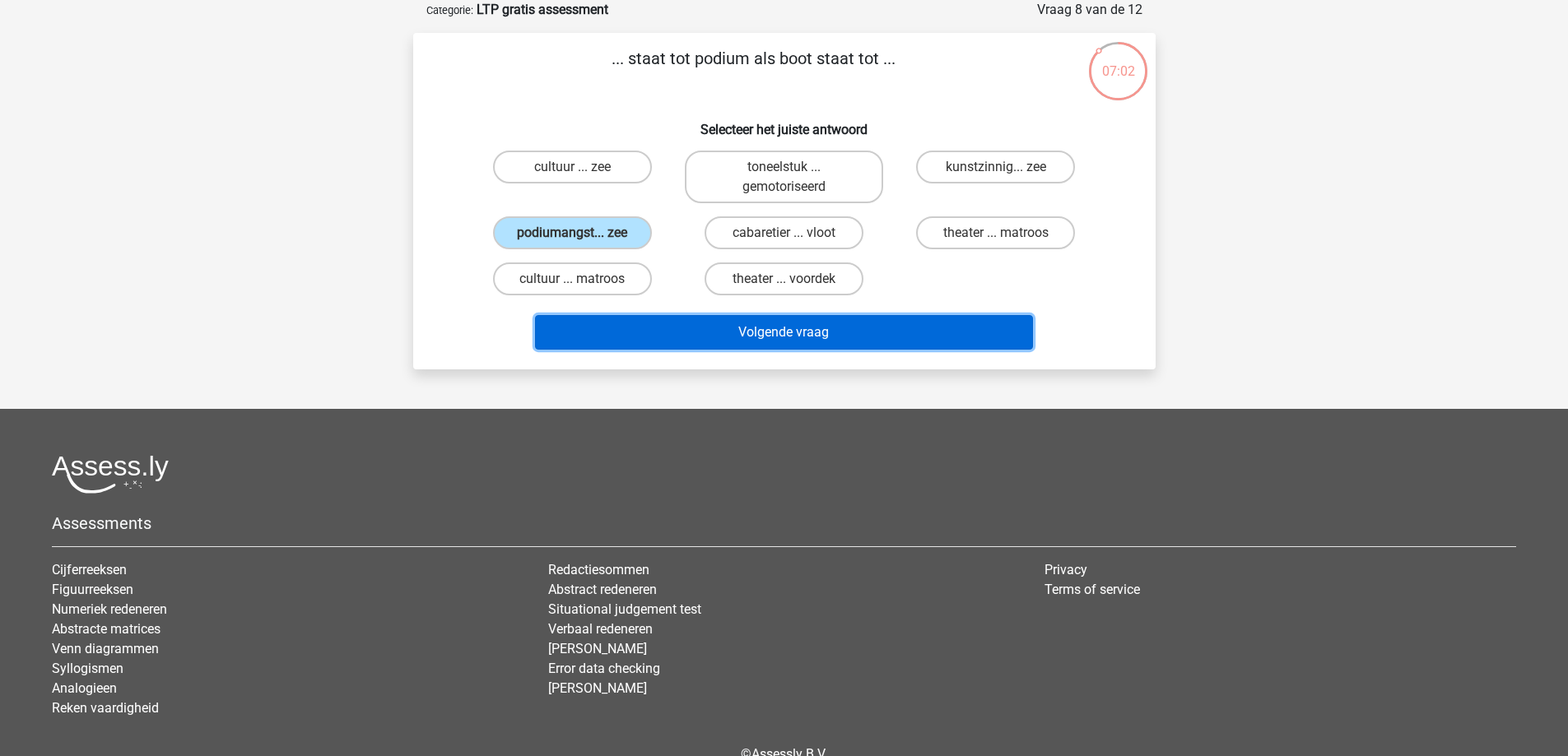
click at [765, 335] on button "Volgende vraag" at bounding box center [784, 332] width 498 height 35
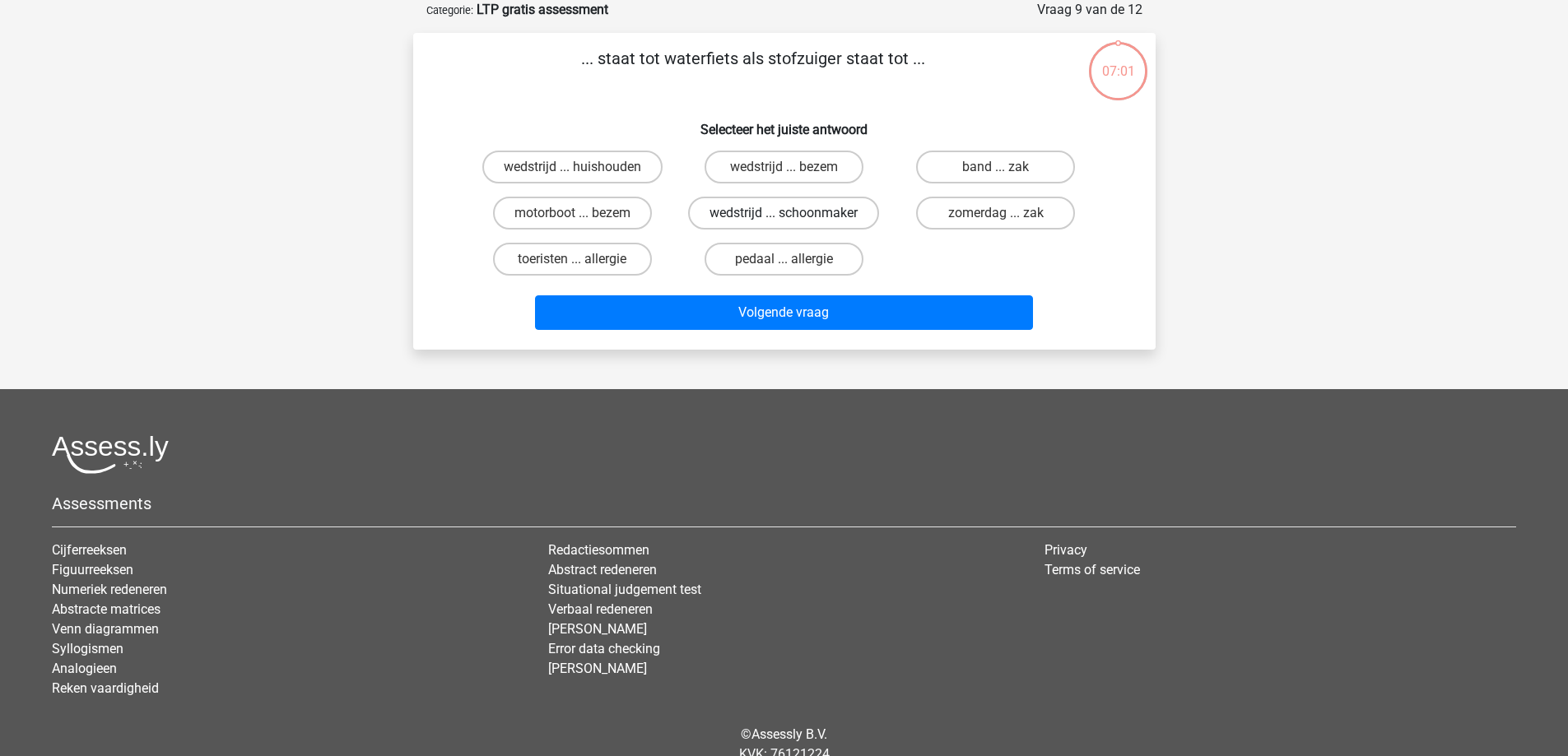
click at [734, 221] on label "wedstrijd ... schoonmaker" at bounding box center [784, 213] width 191 height 33
click at [784, 221] on input "wedstrijd ... schoonmaker" at bounding box center [789, 218] width 11 height 11
radio input "true"
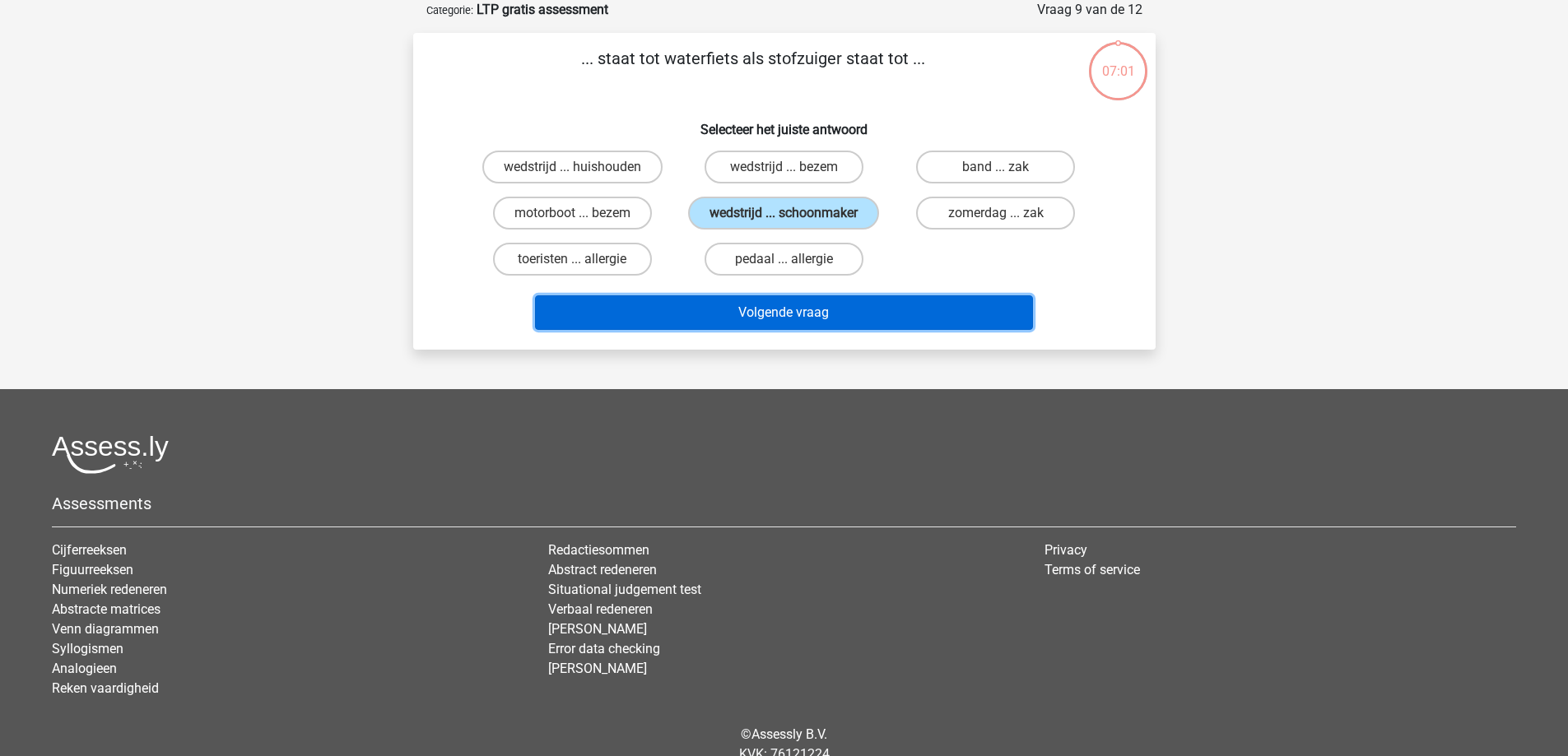
click at [783, 331] on div "Volgende vraag" at bounding box center [784, 316] width 636 height 41
click at [777, 300] on button "Volgende vraag" at bounding box center [784, 313] width 498 height 35
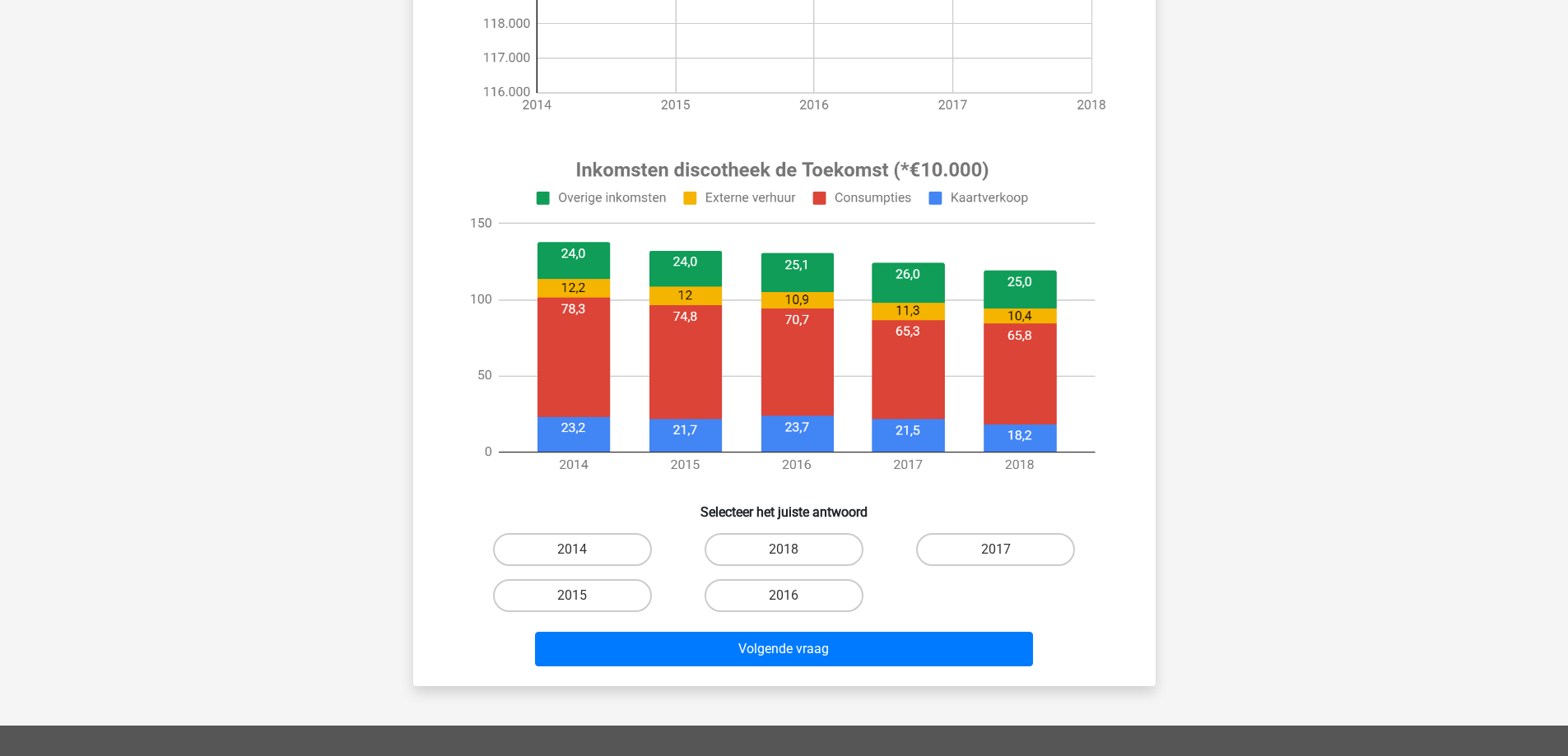
scroll to position [740, 0]
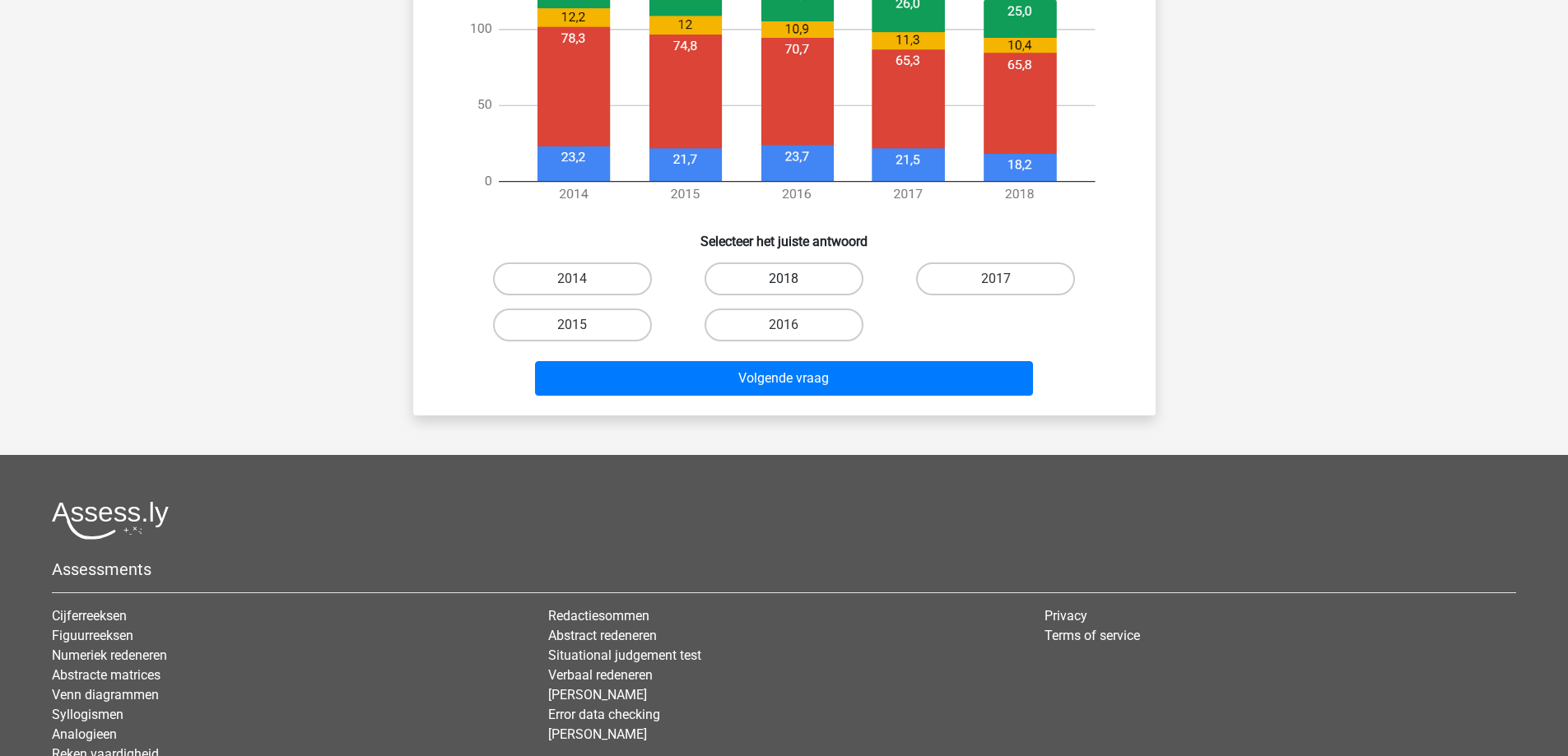
click at [811, 293] on label "2018" at bounding box center [784, 279] width 159 height 33
click at [795, 289] on input "2018" at bounding box center [789, 285] width 11 height 11
radio input "true"
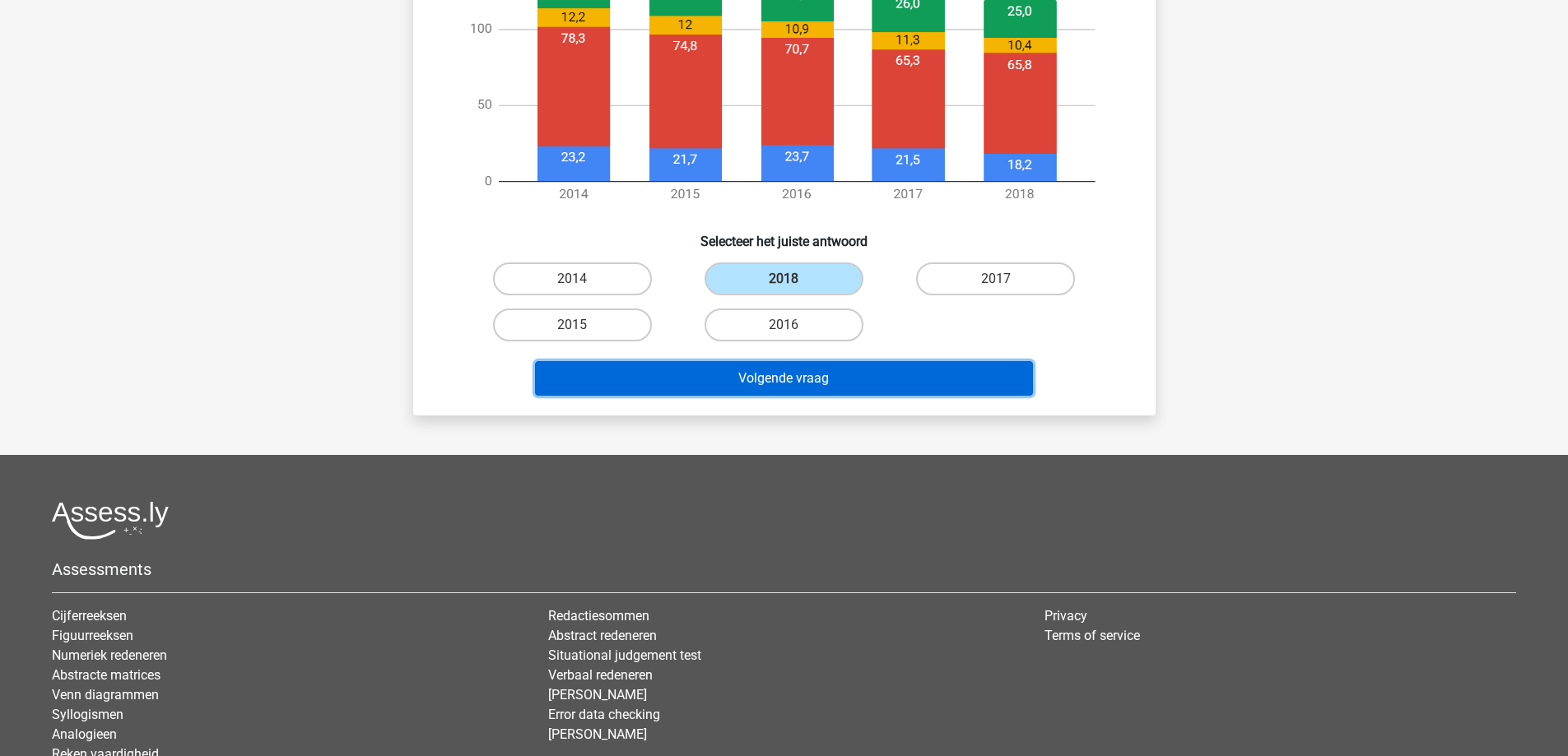
click at [837, 378] on button "Volgende vraag" at bounding box center [784, 379] width 498 height 35
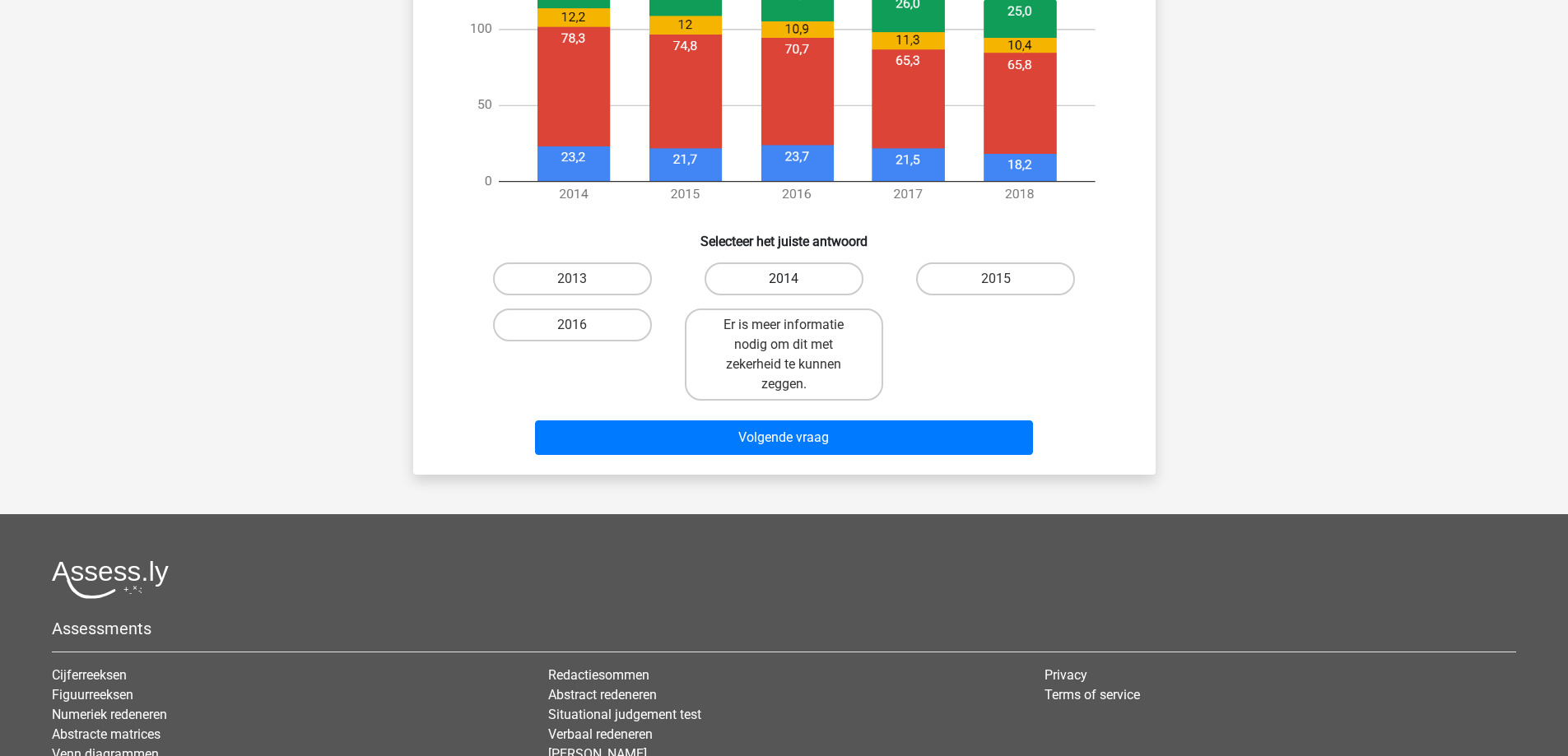
click at [775, 288] on label "2014" at bounding box center [784, 279] width 159 height 33
click at [784, 288] on input "2014" at bounding box center [789, 285] width 11 height 11
radio input "true"
click at [587, 284] on label "2013" at bounding box center [573, 279] width 159 height 33
click at [583, 284] on input "2013" at bounding box center [577, 285] width 11 height 11
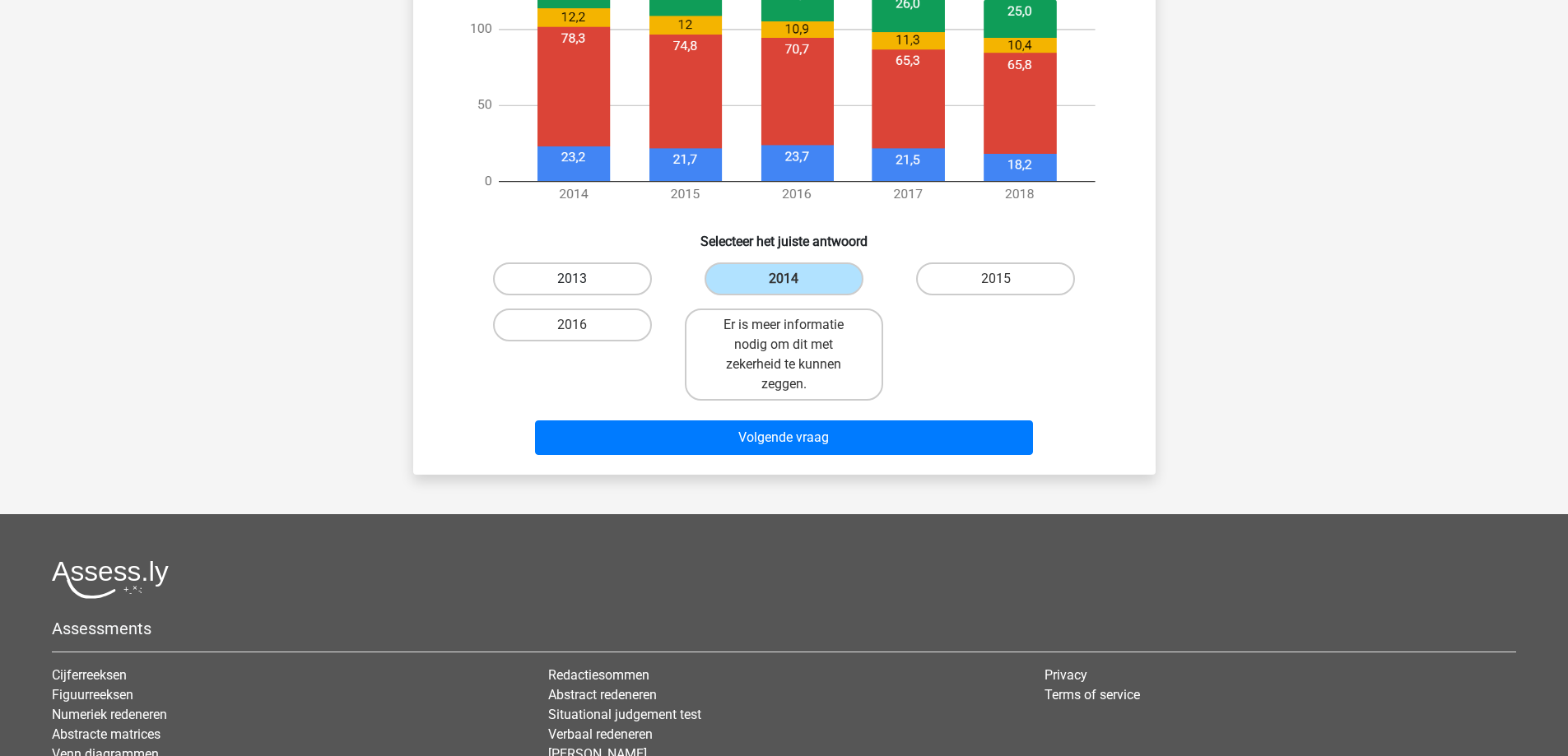
radio input "true"
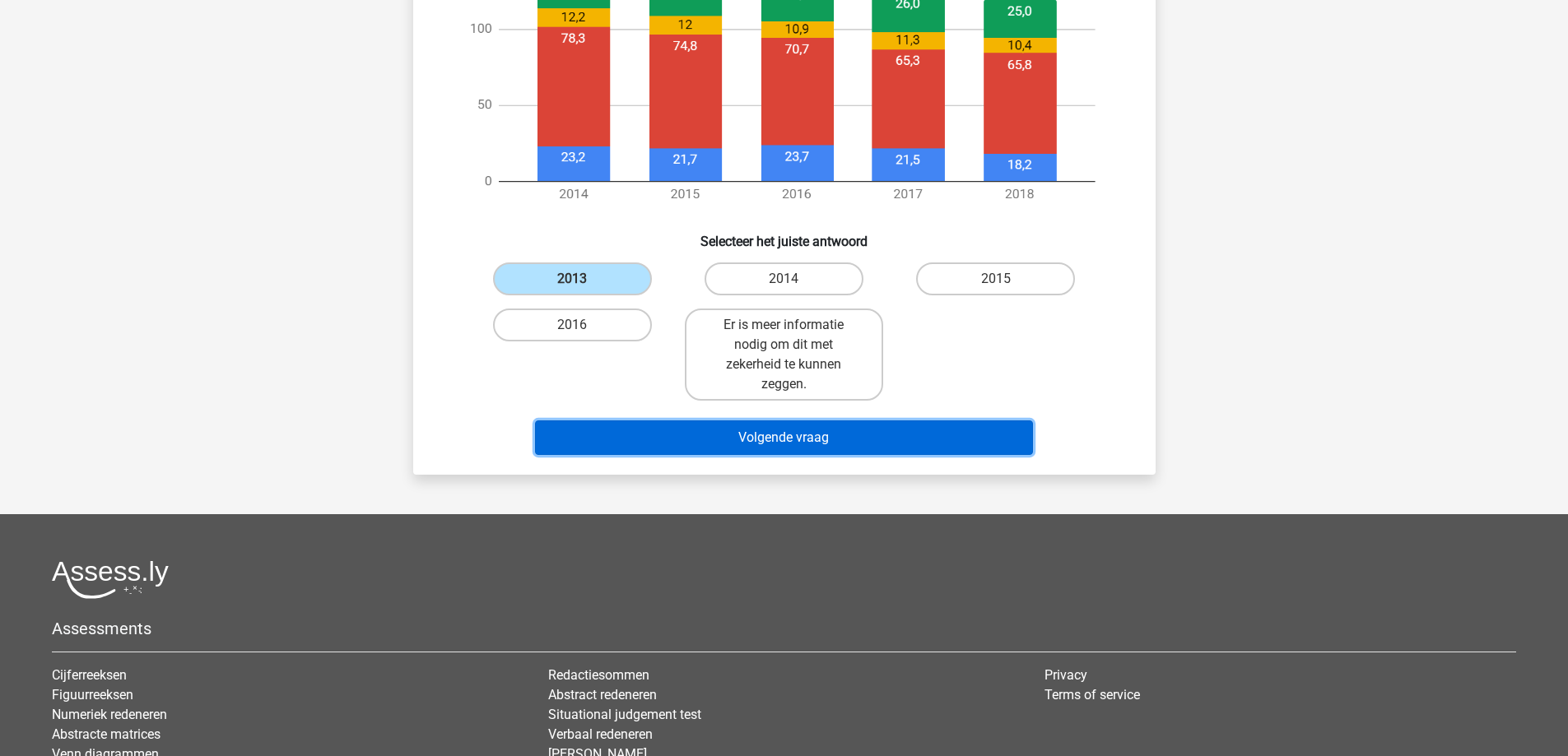
click at [722, 438] on button "Volgende vraag" at bounding box center [784, 438] width 498 height 35
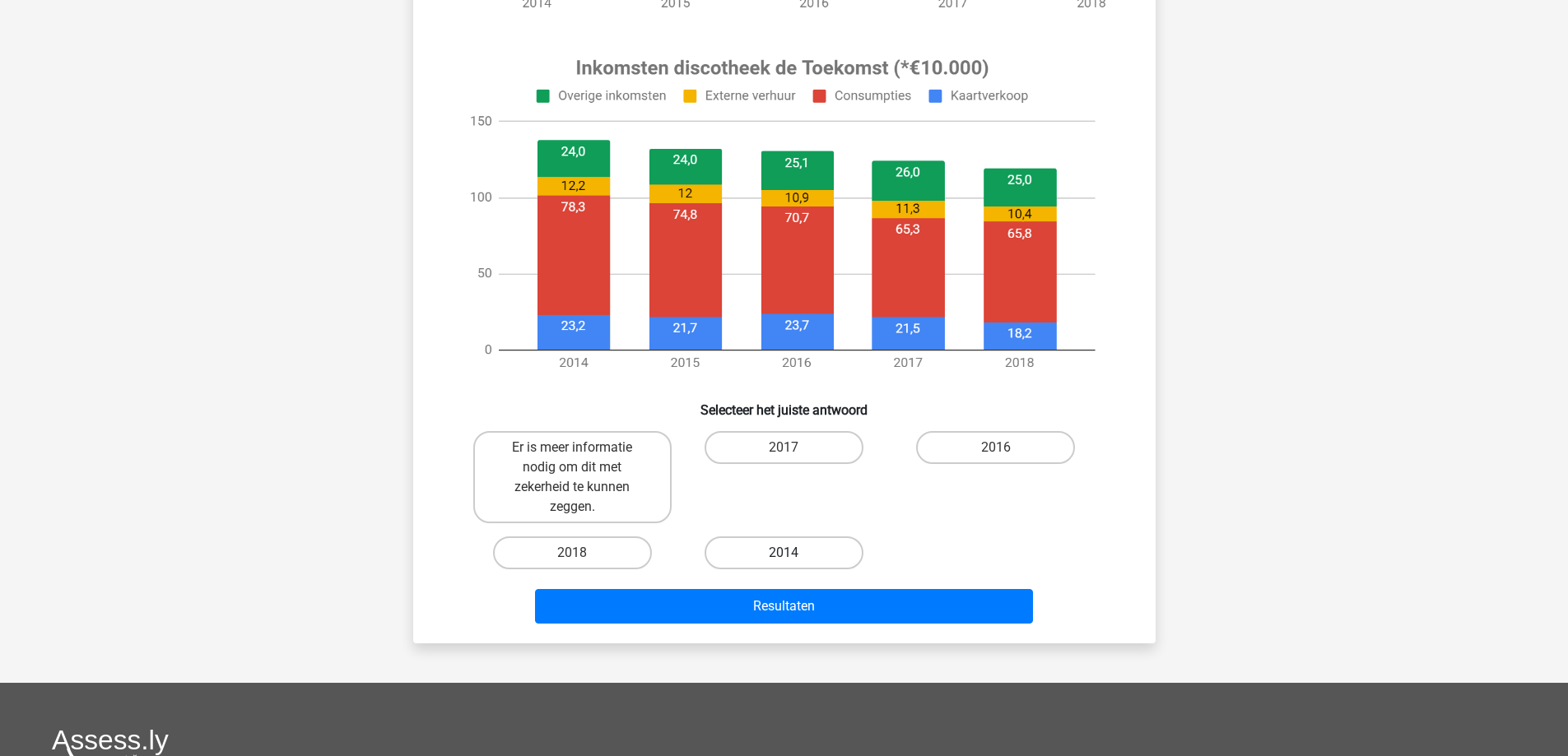
scroll to position [576, 0]
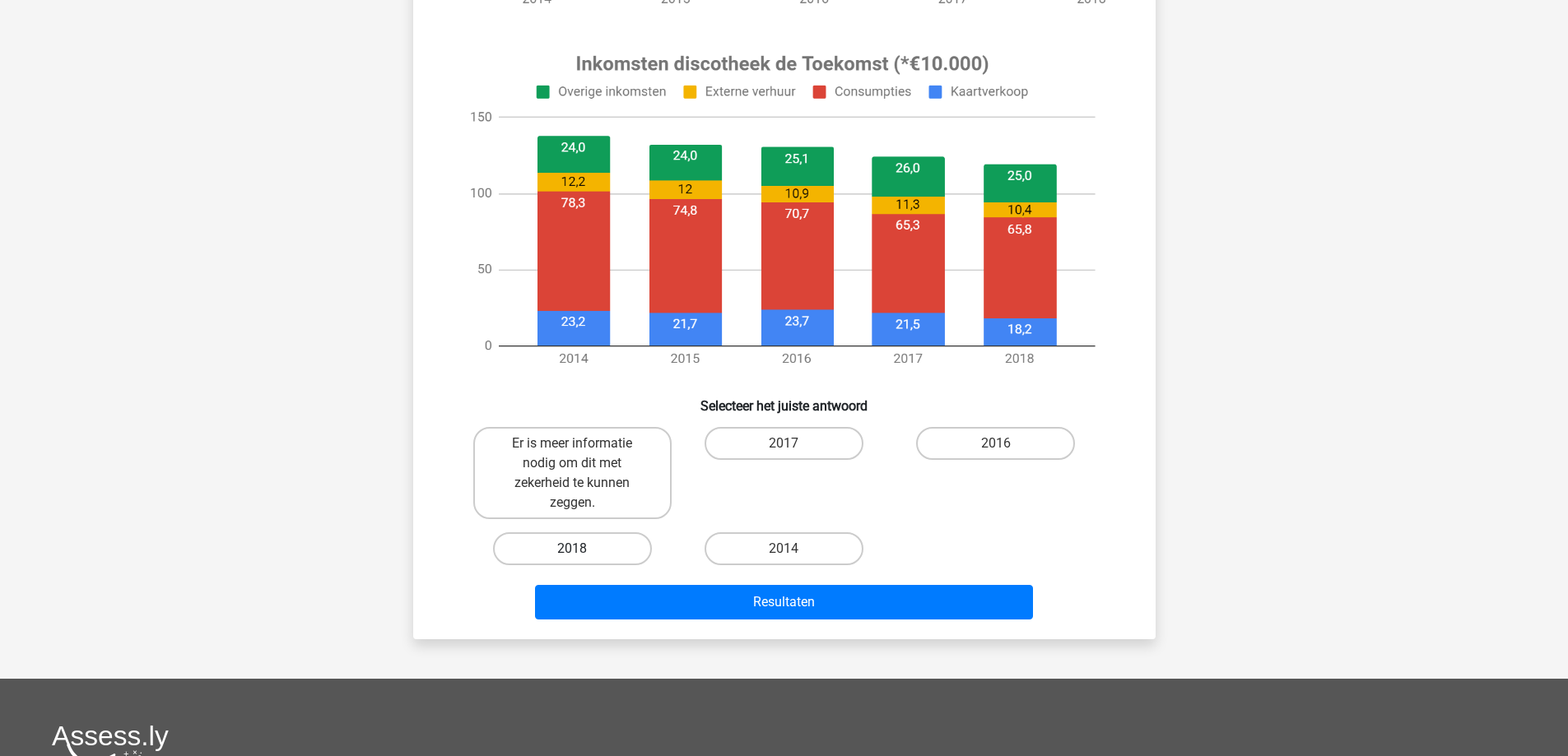
click at [608, 550] on label "2018" at bounding box center [573, 549] width 159 height 33
click at [583, 550] on input "2018" at bounding box center [577, 554] width 11 height 11
radio input "true"
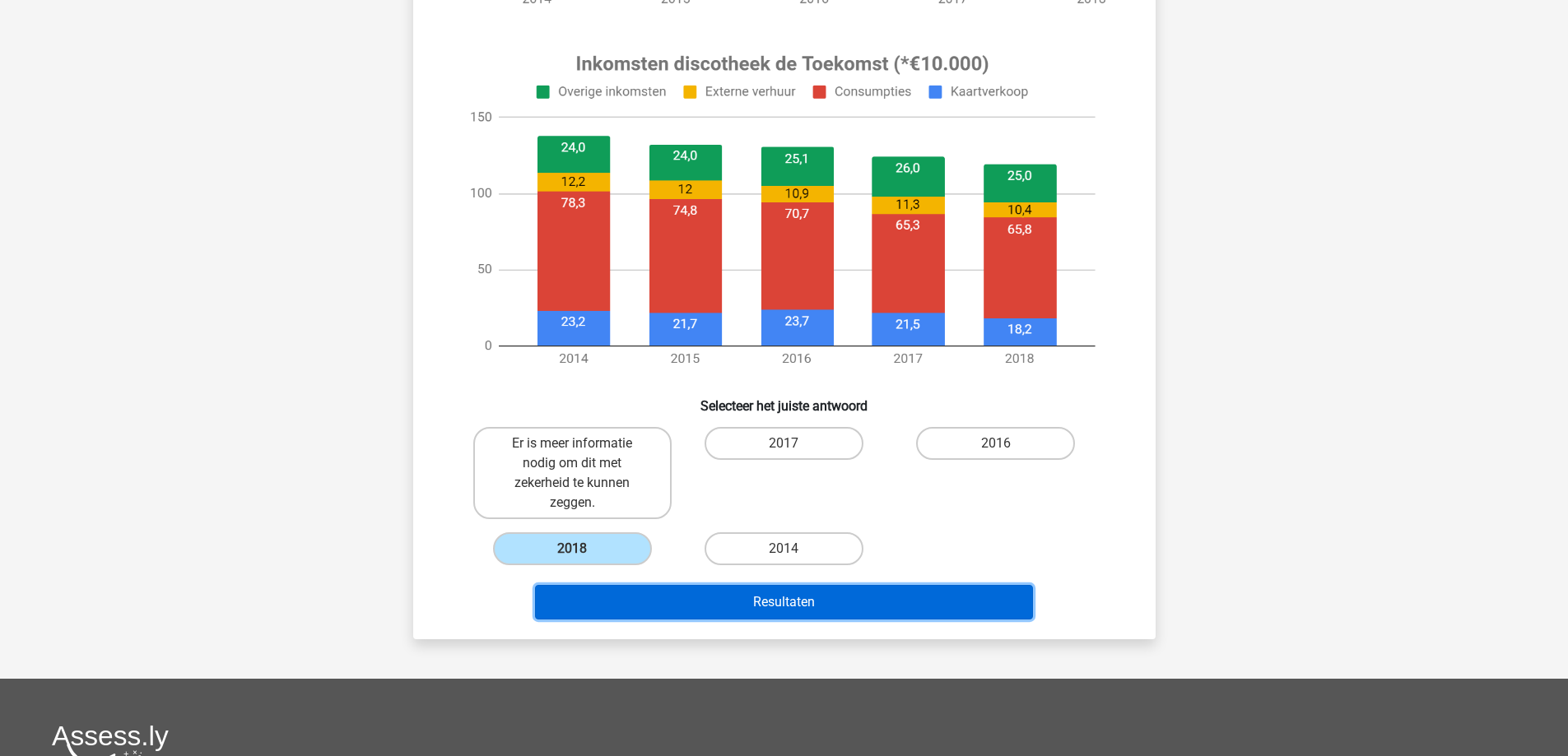
click at [751, 602] on button "Resultaten" at bounding box center [784, 603] width 498 height 35
